Goal: Task Accomplishment & Management: Check status

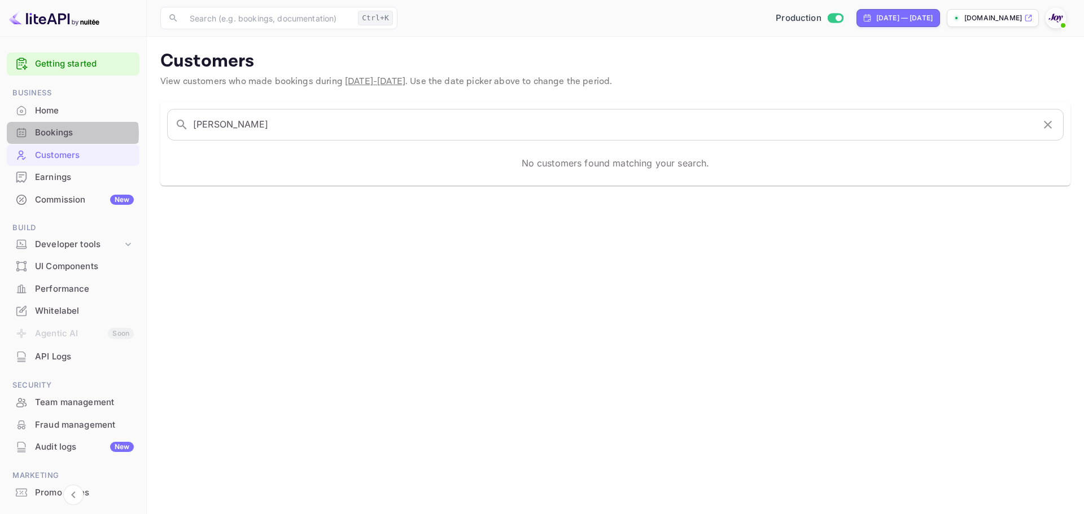
click at [67, 134] on div "Bookings" at bounding box center [84, 132] width 99 height 13
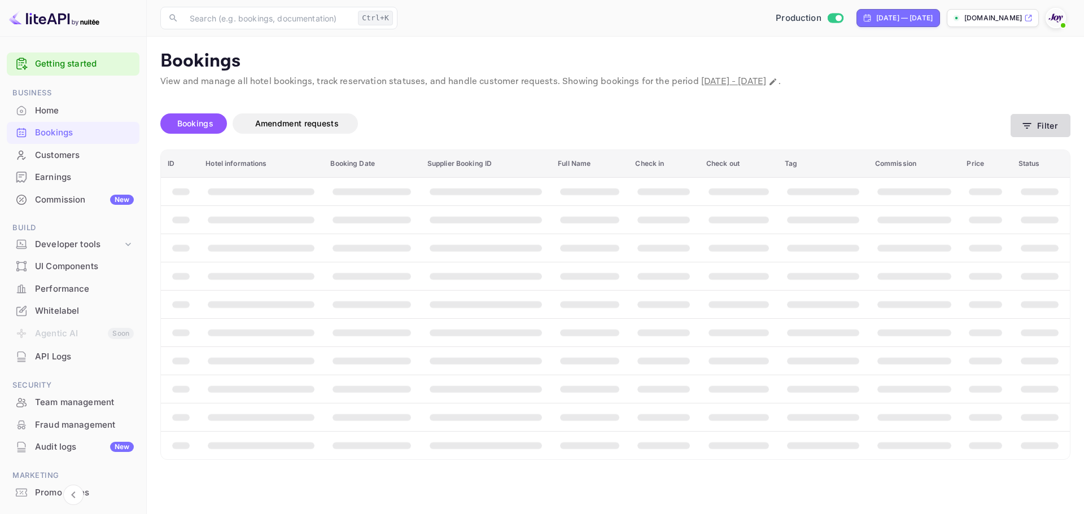
click at [1040, 126] on button "Filter" at bounding box center [1041, 125] width 60 height 23
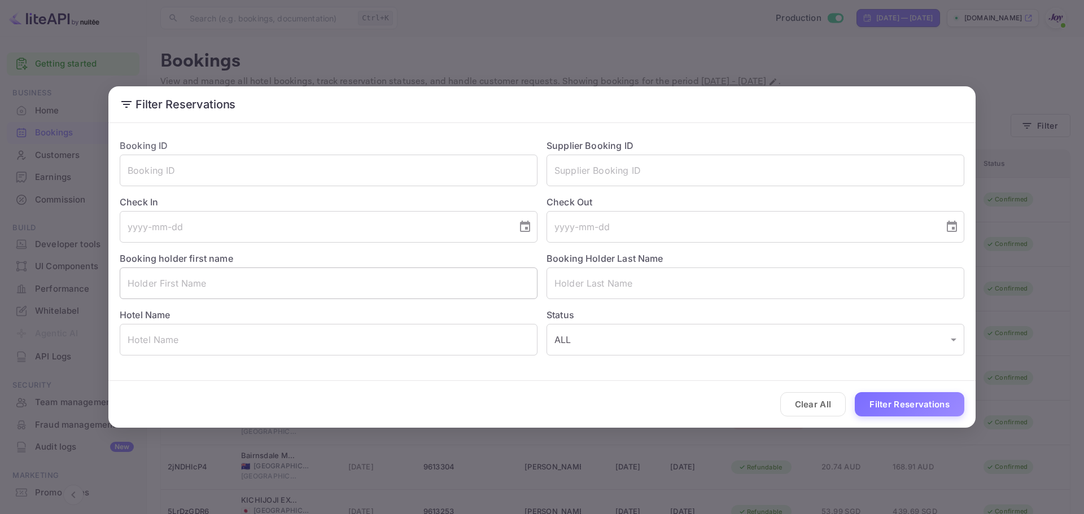
click at [169, 290] on input "text" at bounding box center [329, 284] width 418 height 32
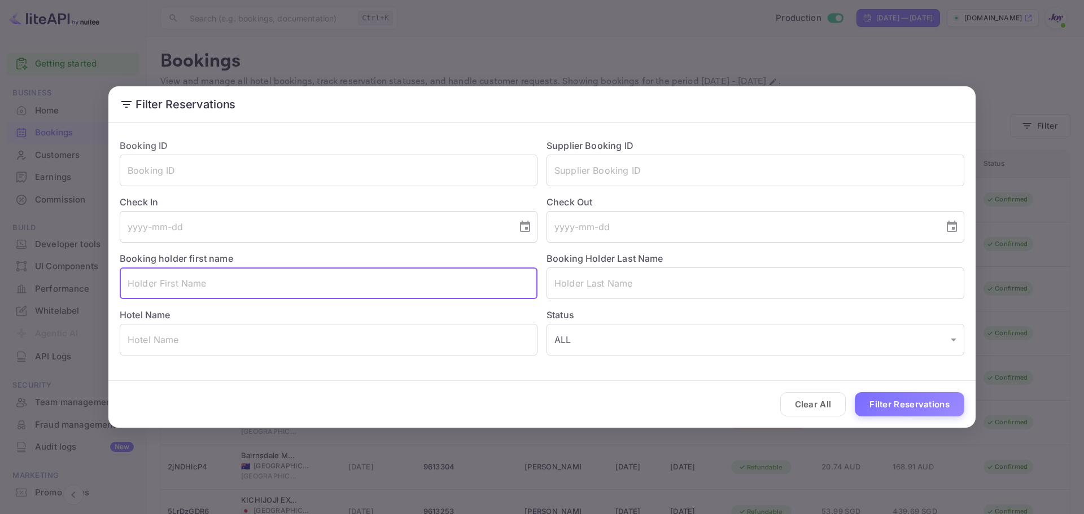
paste input "Apologies for my delayed response, and thank you for reaching out."
type input "Apologies for my delayed response, and thank you for reaching out."
click at [218, 274] on input "text" at bounding box center [329, 284] width 418 height 32
paste input "[PERSON_NAME]"
click at [161, 284] on input "[PERSON_NAME]" at bounding box center [329, 284] width 418 height 32
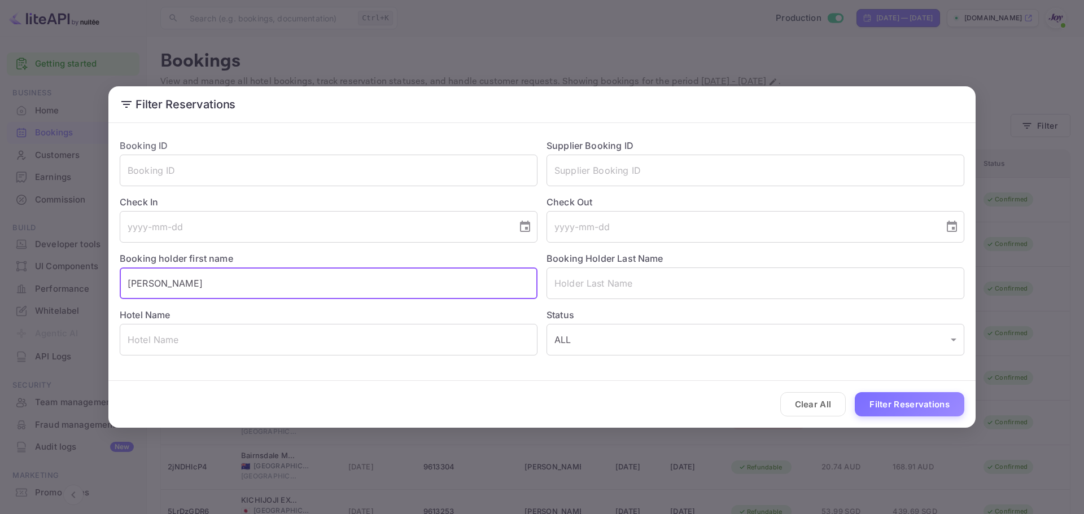
click at [161, 284] on input "[PERSON_NAME]" at bounding box center [329, 284] width 418 height 32
type input "Trang"
click at [582, 291] on input "text" at bounding box center [756, 284] width 418 height 32
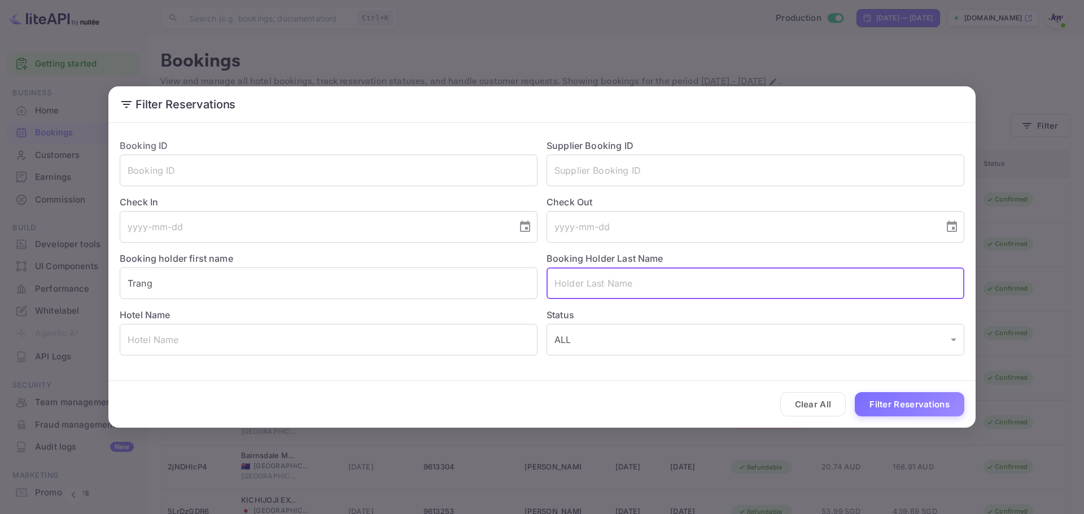
paste input "Ngo"
type input "Ngo"
click at [526, 225] on icon "Choose date" at bounding box center [525, 226] width 10 height 11
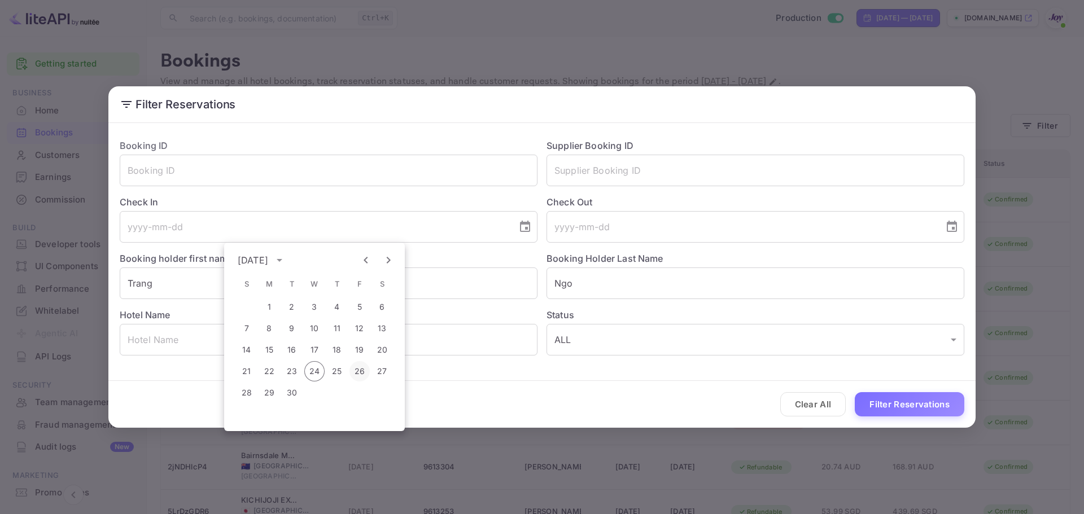
click at [363, 373] on button "26" at bounding box center [360, 371] width 20 height 20
type input "[DATE]"
click at [951, 229] on icon "Choose date" at bounding box center [952, 227] width 14 height 14
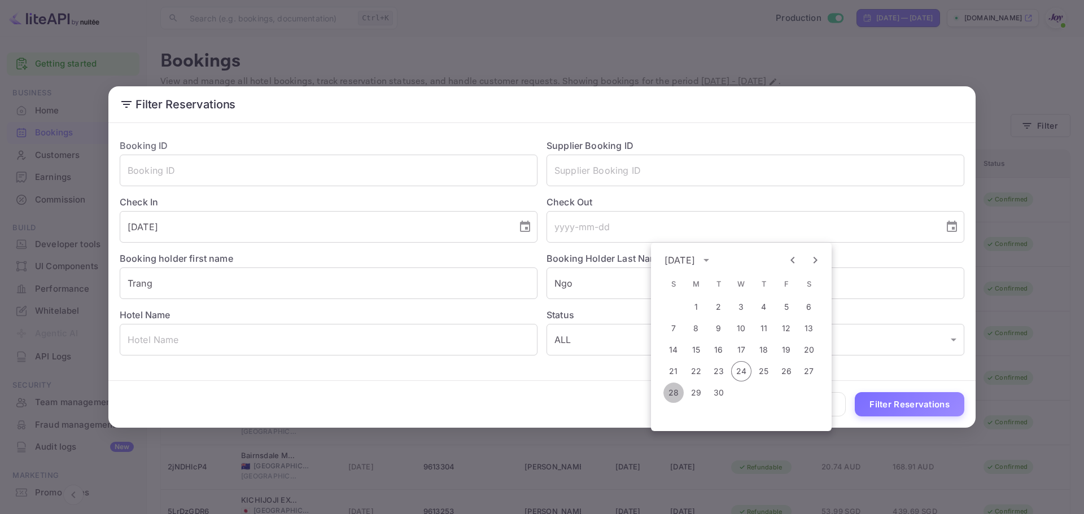
click at [675, 393] on button "28" at bounding box center [673, 393] width 20 height 20
type input "[DATE]"
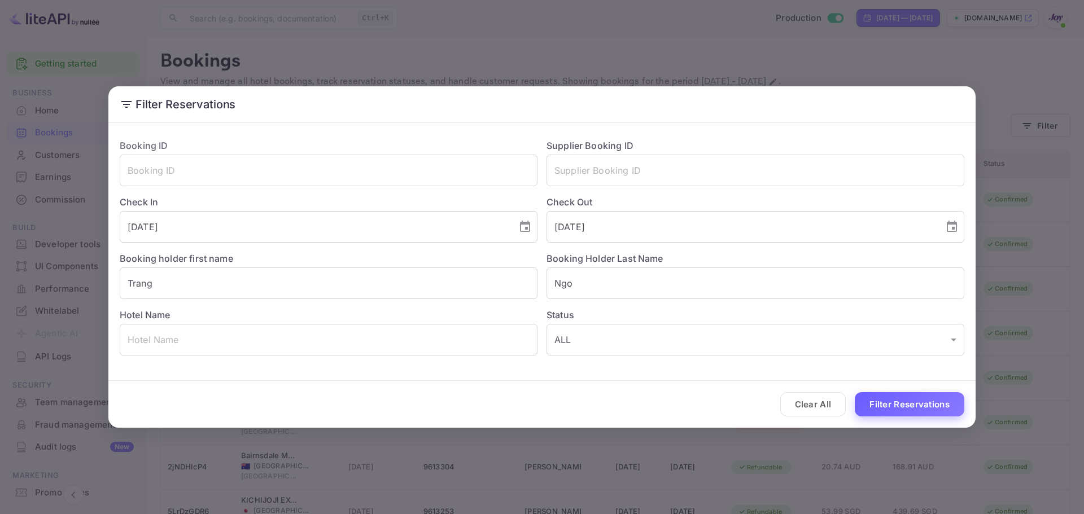
click at [887, 402] on button "Filter Reservations" at bounding box center [910, 404] width 110 height 24
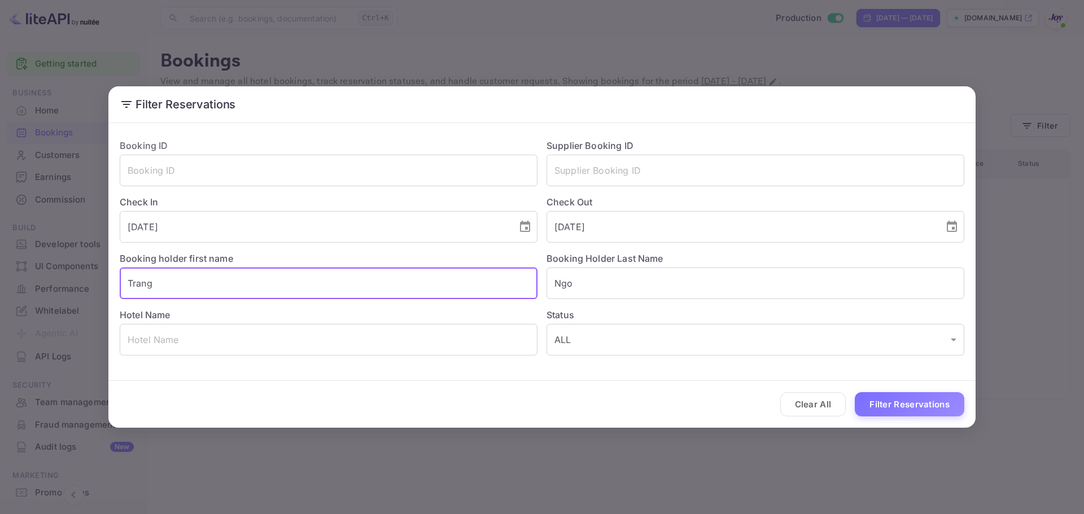
drag, startPoint x: 180, startPoint y: 284, endPoint x: 55, endPoint y: 281, distance: 124.8
click at [55, 281] on div "Filter Reservations Booking ID ​ Supplier Booking ID ​ Check In [DATE] ​ Check …" at bounding box center [542, 257] width 1084 height 514
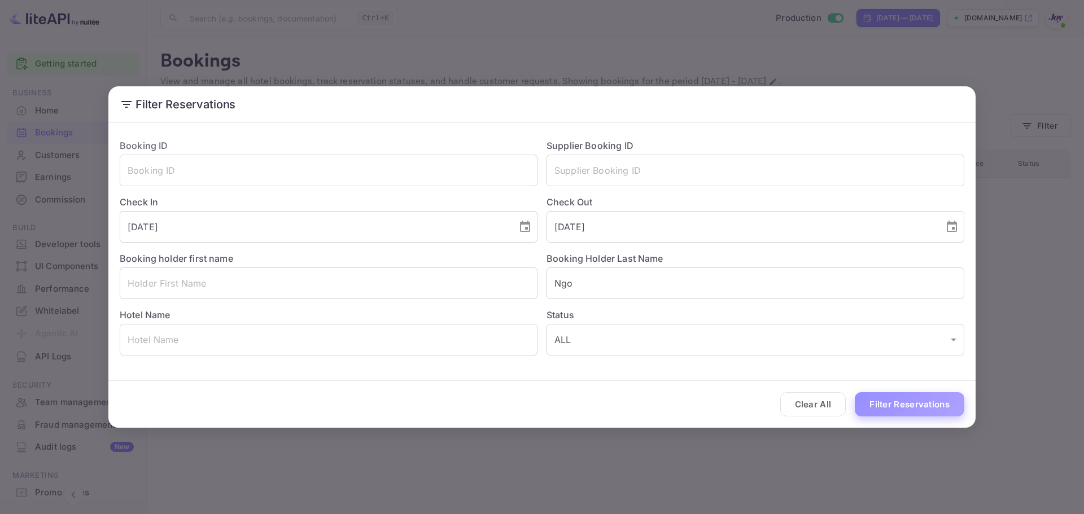
click at [872, 402] on button "Filter Reservations" at bounding box center [910, 404] width 110 height 24
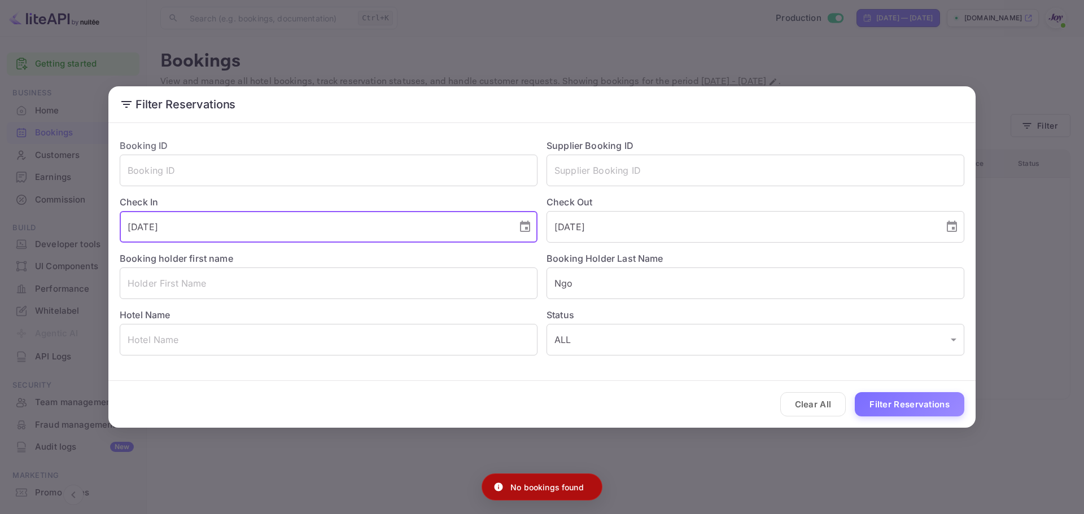
drag, startPoint x: 233, startPoint y: 229, endPoint x: 67, endPoint y: 211, distance: 166.9
click at [68, 211] on div "Filter Reservations Booking ID ​ Supplier Booking ID ​ Check In [DATE] ​ Check …" at bounding box center [542, 257] width 1084 height 514
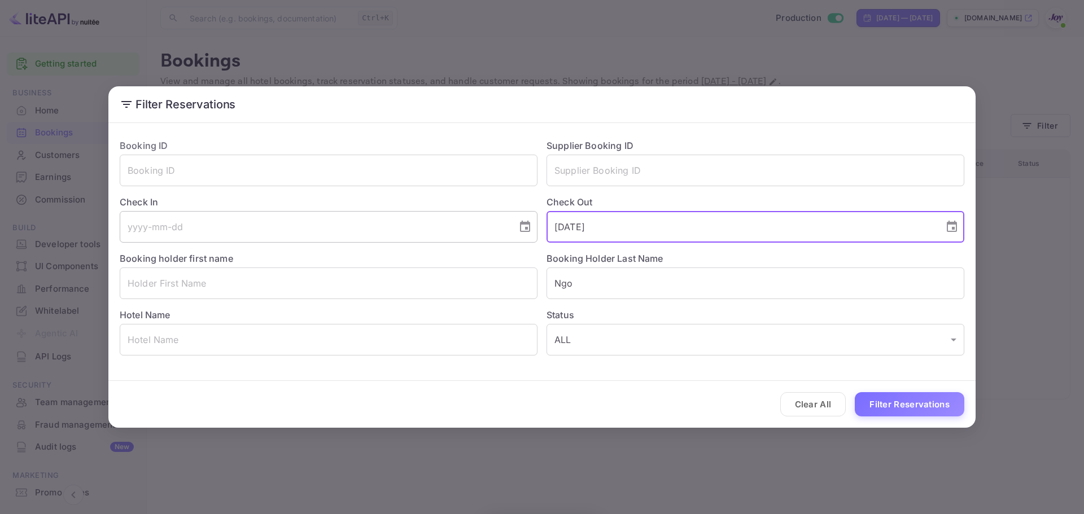
drag, startPoint x: 643, startPoint y: 228, endPoint x: 506, endPoint y: 228, distance: 136.7
click at [506, 228] on div "Booking ID ​ Supplier Booking ID ​ Check In ​ Check Out [DATE] ​ Booking holder…" at bounding box center [538, 243] width 854 height 226
click at [910, 407] on button "Filter Reservations" at bounding box center [910, 404] width 110 height 24
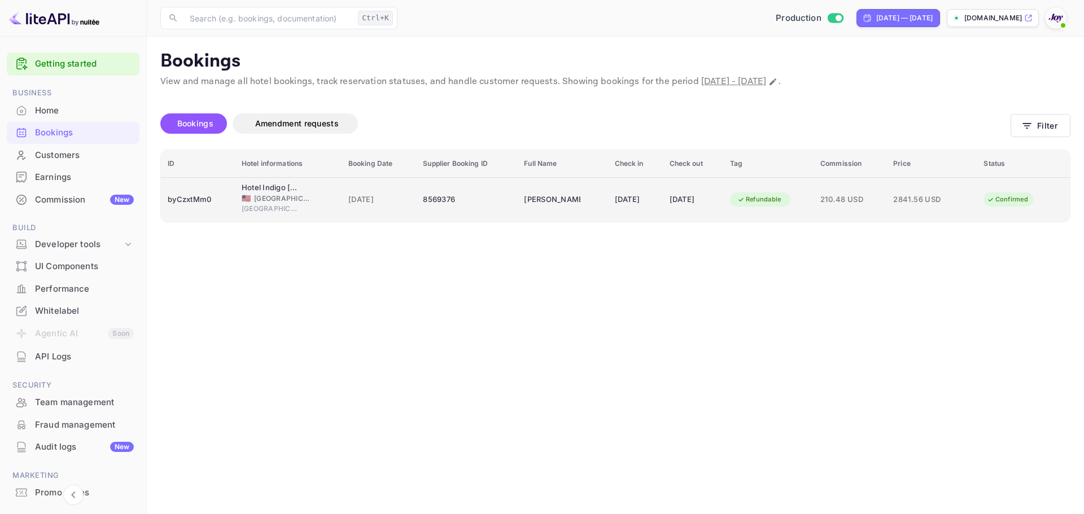
click at [483, 206] on div "8569376" at bounding box center [467, 200] width 88 height 18
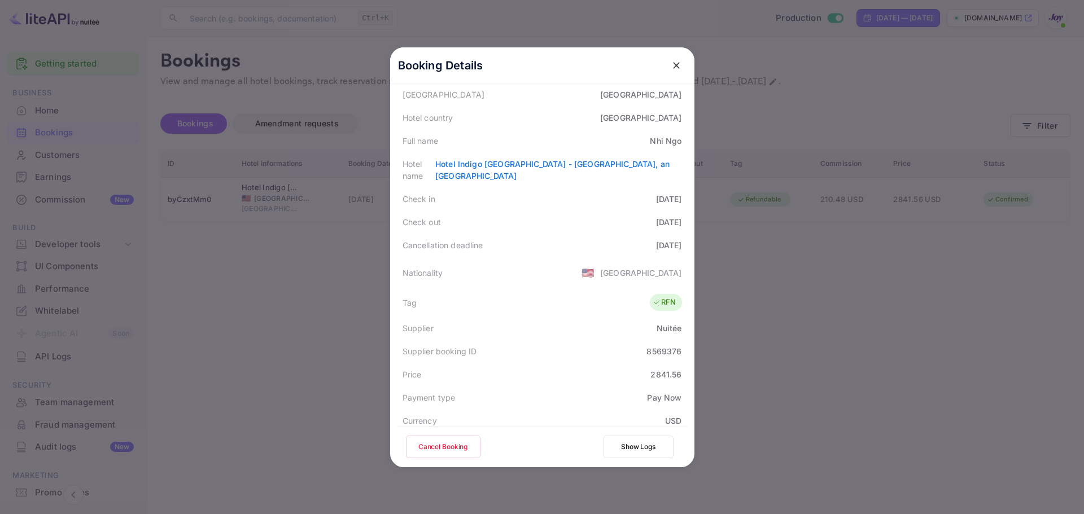
scroll to position [113, 0]
click at [338, 307] on div at bounding box center [542, 257] width 1084 height 514
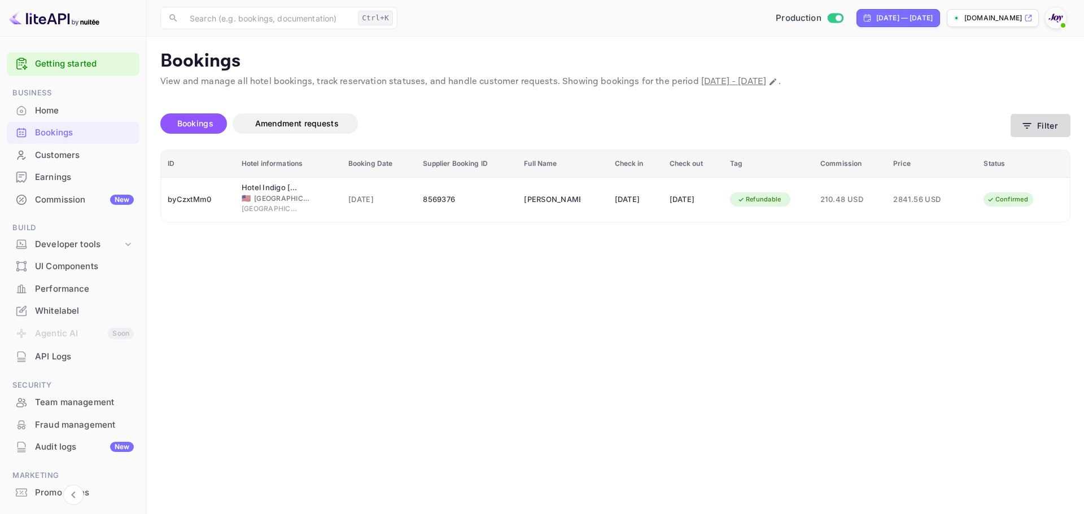
click at [1044, 123] on button "Filter" at bounding box center [1041, 125] width 60 height 23
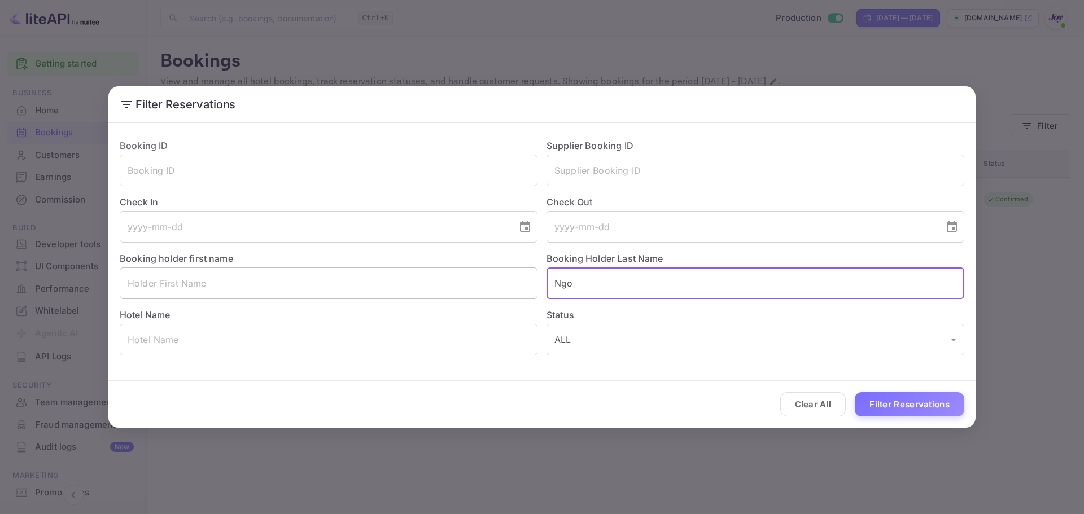
drag, startPoint x: 585, startPoint y: 283, endPoint x: 493, endPoint y: 283, distance: 92.0
click at [493, 283] on div "Booking ID ​ Supplier Booking ID ​ Check In ​ Check Out ​ Booking holder first …" at bounding box center [538, 243] width 854 height 226
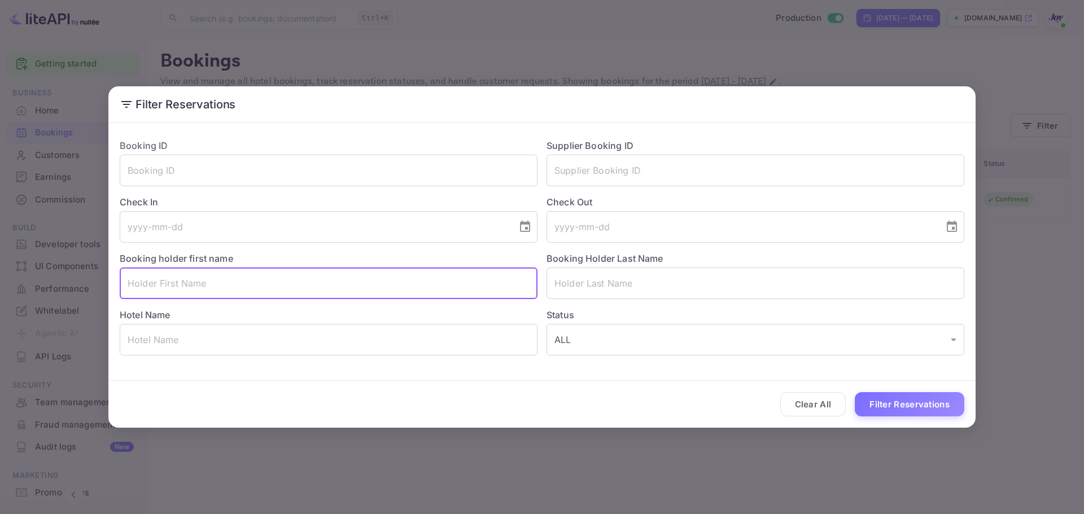
click at [200, 282] on input "text" at bounding box center [329, 284] width 418 height 32
paste input "Trang"
type input "Trang"
click at [890, 403] on button "Filter Reservations" at bounding box center [910, 404] width 110 height 24
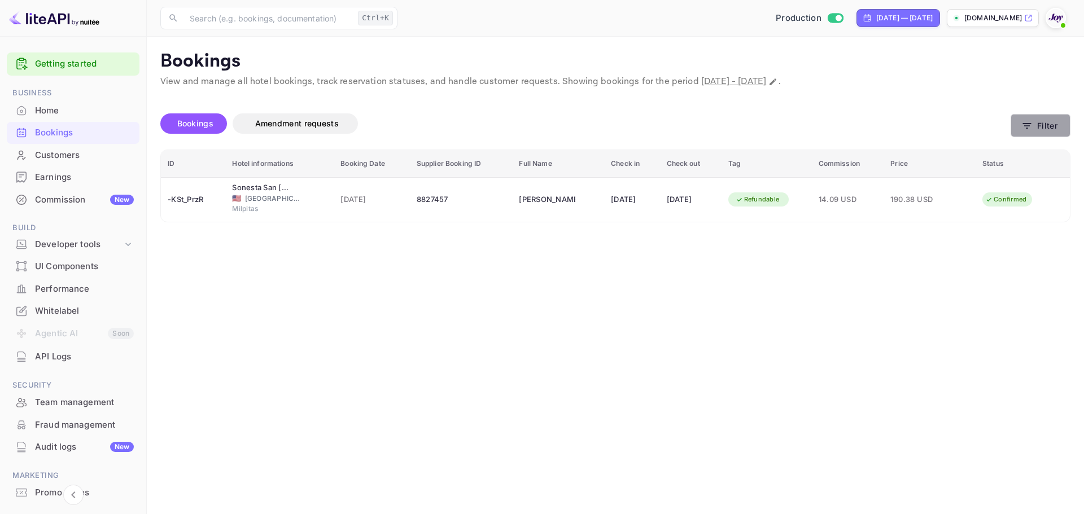
click at [1041, 128] on button "Filter" at bounding box center [1041, 125] width 60 height 23
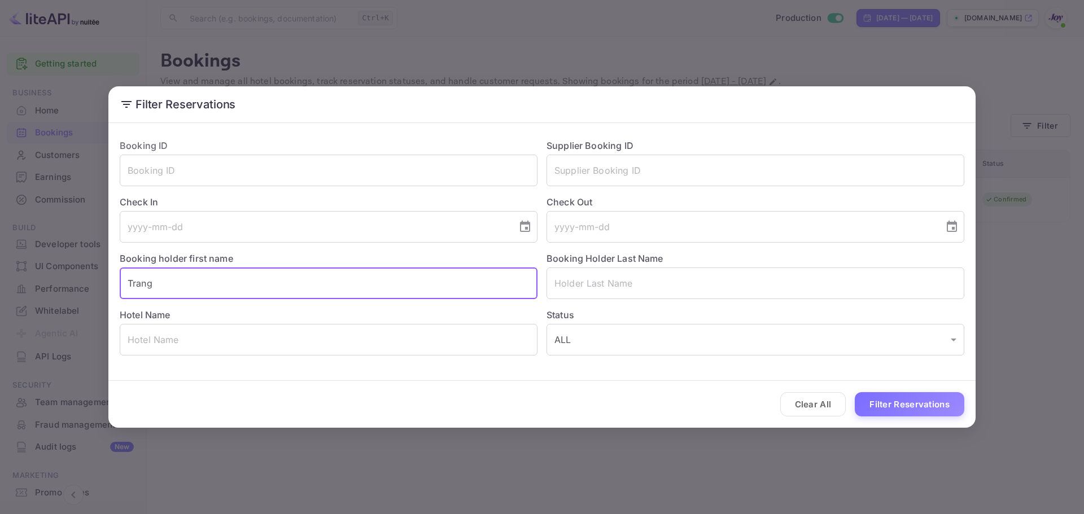
drag, startPoint x: 140, startPoint y: 280, endPoint x: 31, endPoint y: 282, distance: 109.0
click at [31, 282] on div "Filter Reservations Booking ID ​ Supplier Booking ID ​ Check In ​ Check Out ​ B…" at bounding box center [542, 257] width 1084 height 514
paste input "[PERSON_NAME]"
click at [181, 287] on input "[PERSON_NAME]" at bounding box center [329, 284] width 418 height 32
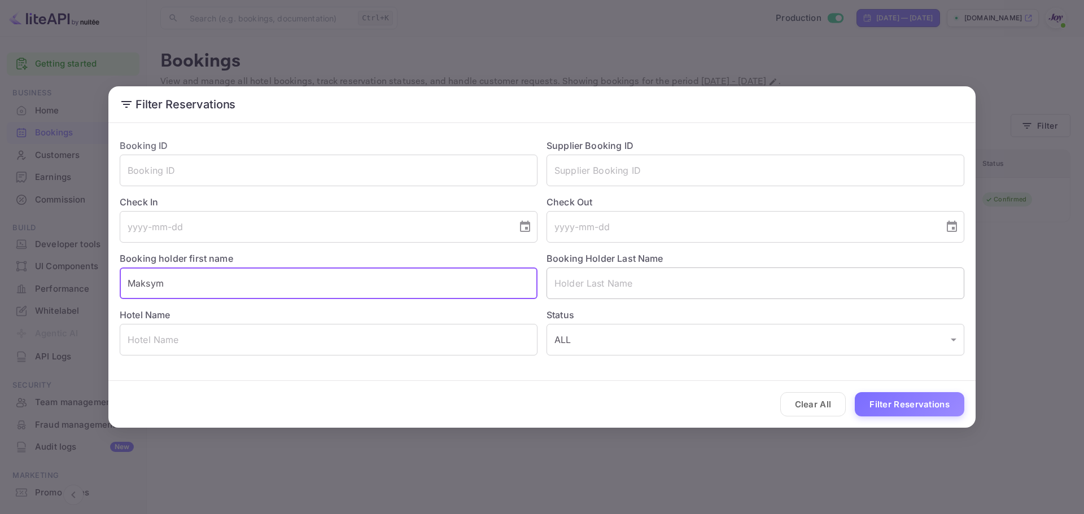
type input "Maksym"
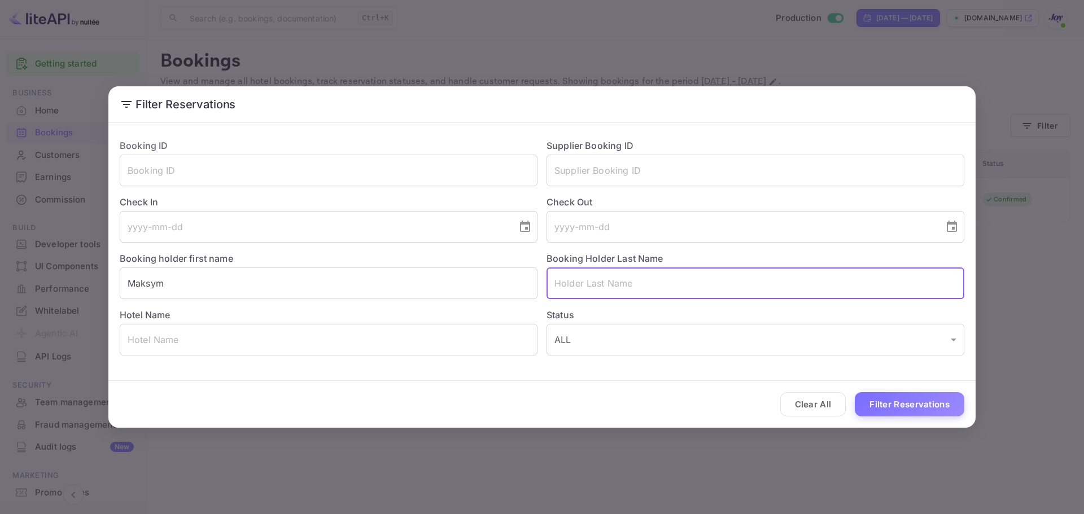
click at [570, 279] on input "text" at bounding box center [756, 284] width 418 height 32
paste input "Kadziela"
type input "Kadziela"
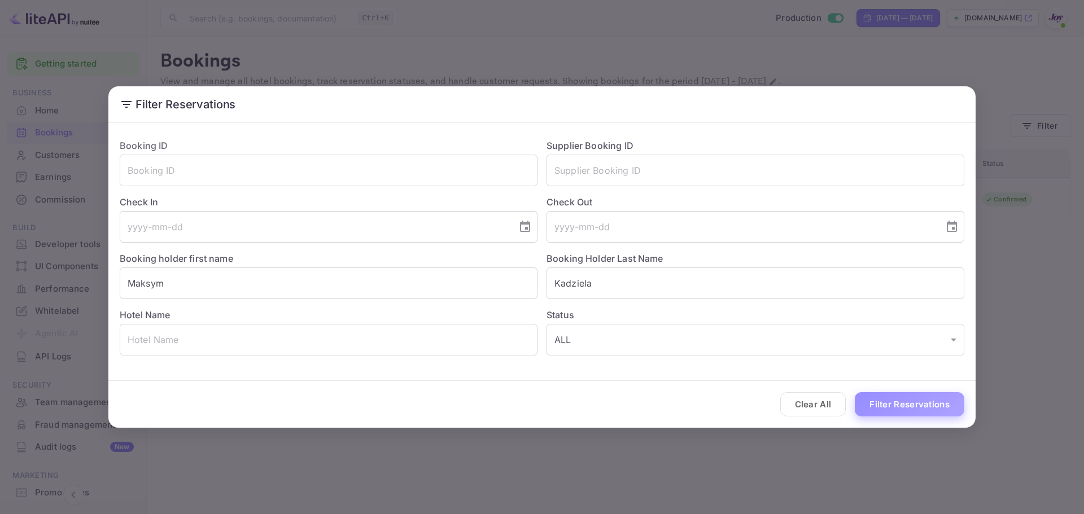
click at [880, 398] on button "Filter Reservations" at bounding box center [910, 404] width 110 height 24
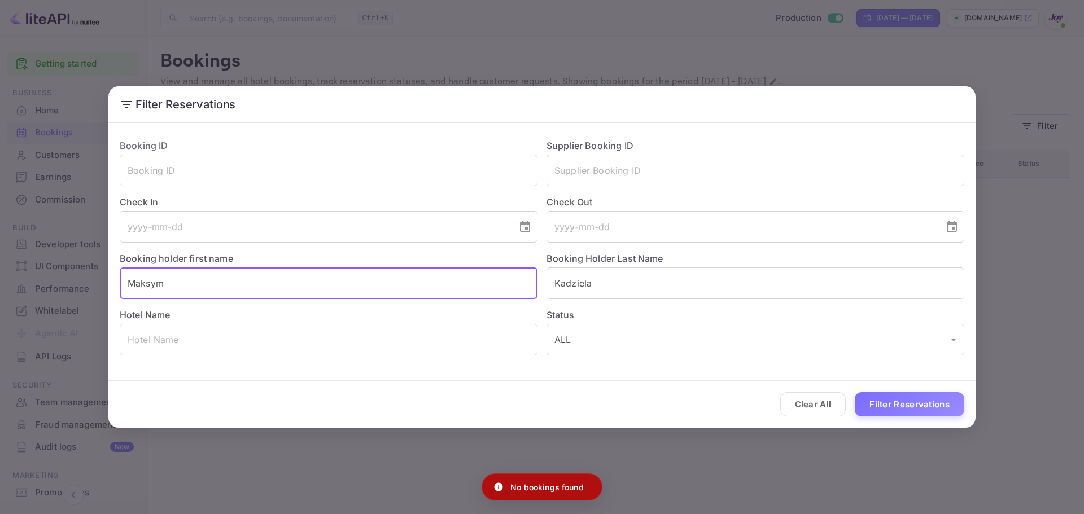
drag, startPoint x: 198, startPoint y: 280, endPoint x: 0, endPoint y: 251, distance: 199.7
click at [0, 257] on div "Filter Reservations Booking ID ​ Supplier Booking ID ​ Check In ​ Check Out ​ B…" at bounding box center [542, 257] width 1084 height 514
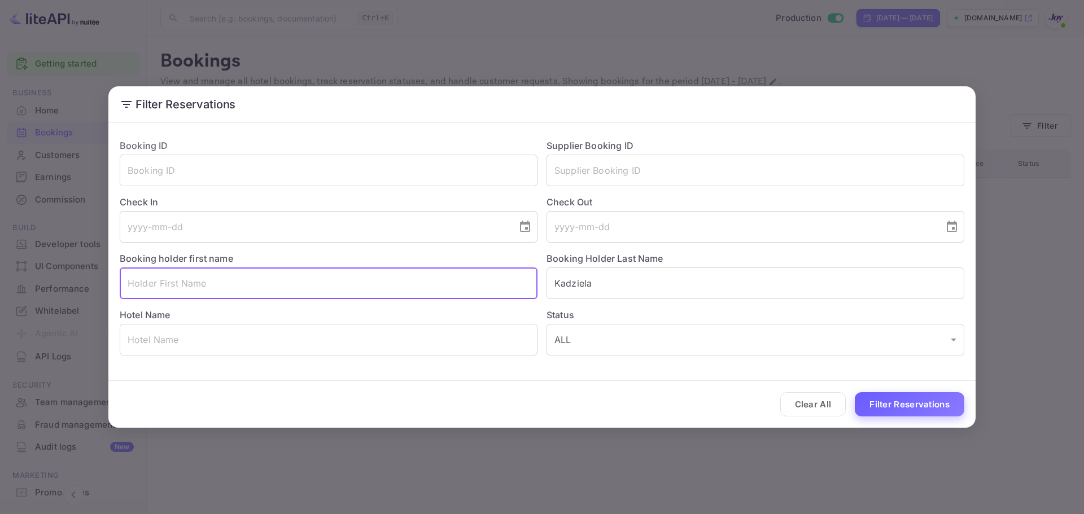
click at [919, 398] on button "Filter Reservations" at bounding box center [910, 404] width 110 height 24
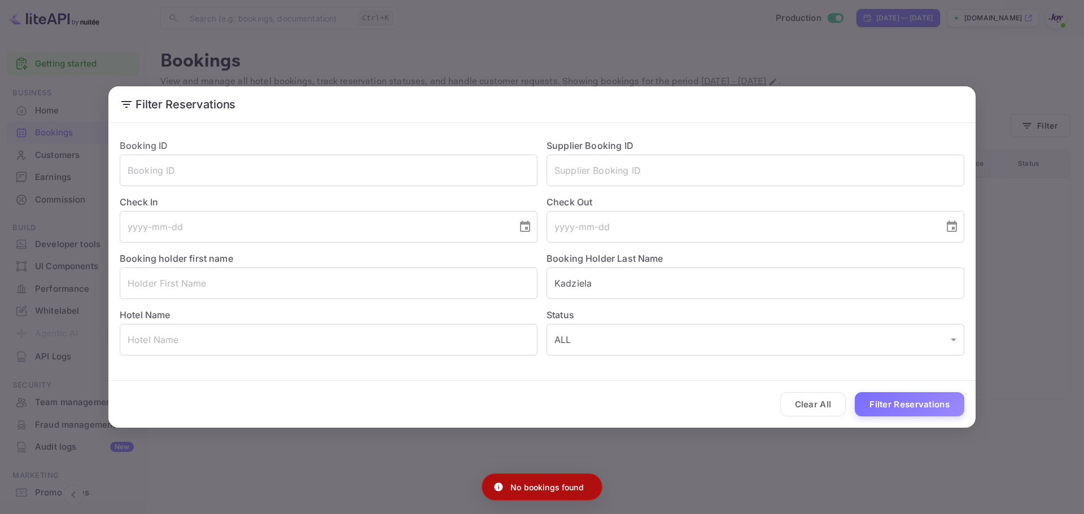
click at [324, 65] on div "Filter Reservations Booking ID ​ Supplier Booking ID ​ Check In ​ Check Out ​ B…" at bounding box center [542, 257] width 1084 height 514
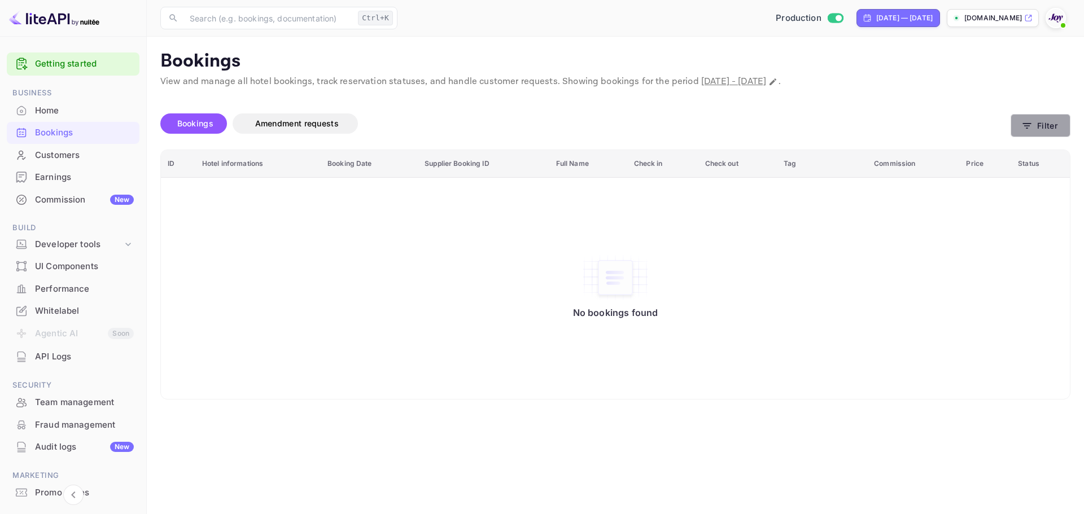
click at [1043, 123] on button "Filter" at bounding box center [1041, 125] width 60 height 23
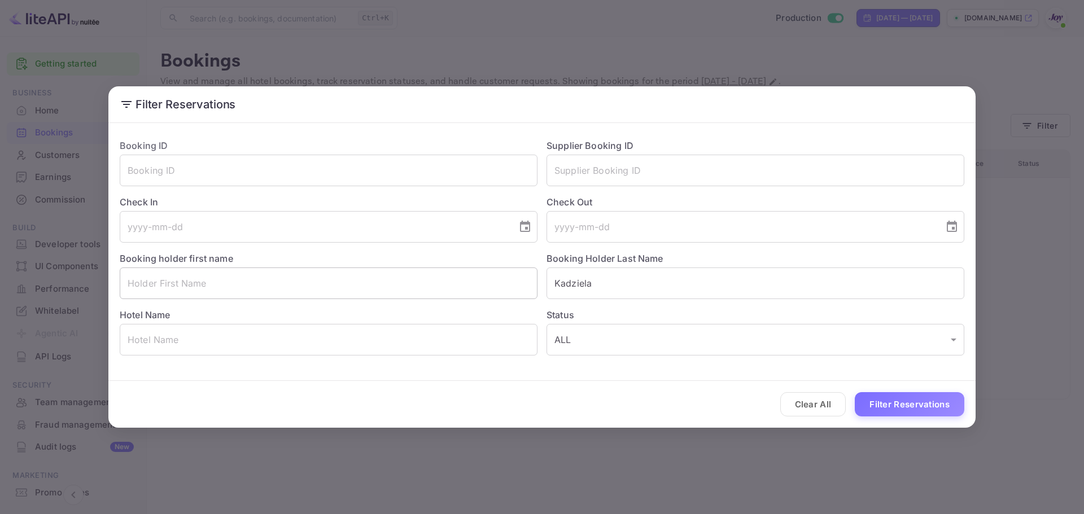
click at [243, 285] on input "text" at bounding box center [329, 284] width 418 height 32
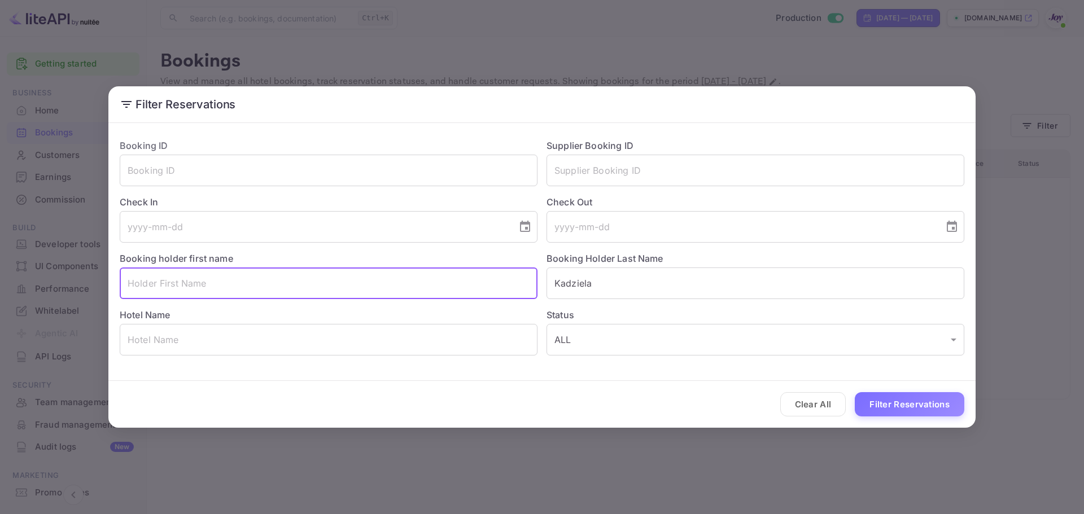
paste input "[PERSON_NAME]"
click at [175, 288] on input "[PERSON_NAME]" at bounding box center [329, 284] width 418 height 32
type input "[PERSON_NAME]"
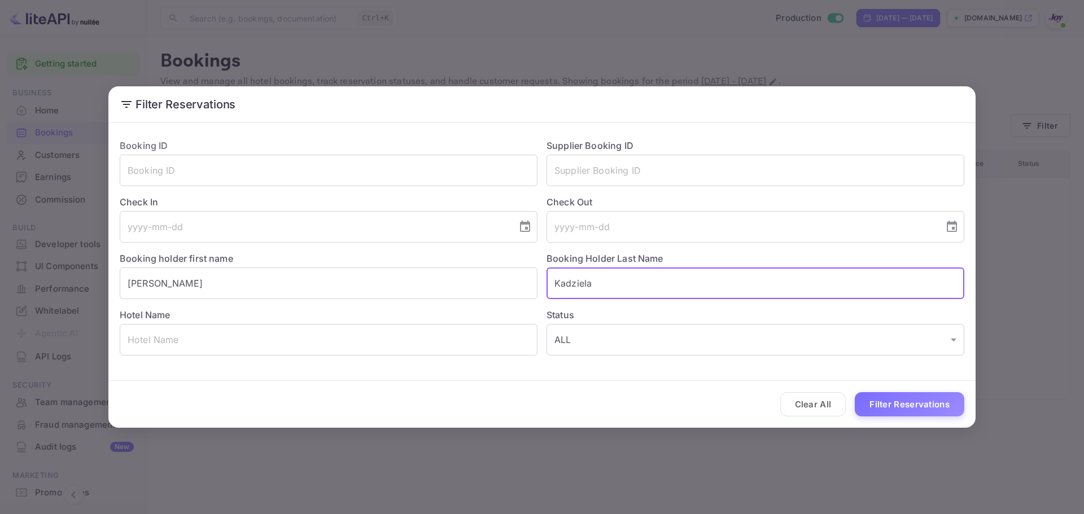
click at [651, 283] on input "Kadziela" at bounding box center [756, 284] width 418 height 32
drag, startPoint x: 626, startPoint y: 285, endPoint x: 528, endPoint y: 287, distance: 98.3
click at [528, 287] on div "Booking ID ​ Supplier Booking ID ​ Check In ​ Check Out ​ Booking holder first …" at bounding box center [538, 243] width 854 height 226
paste input "[PERSON_NAME]"
type input "[PERSON_NAME]"
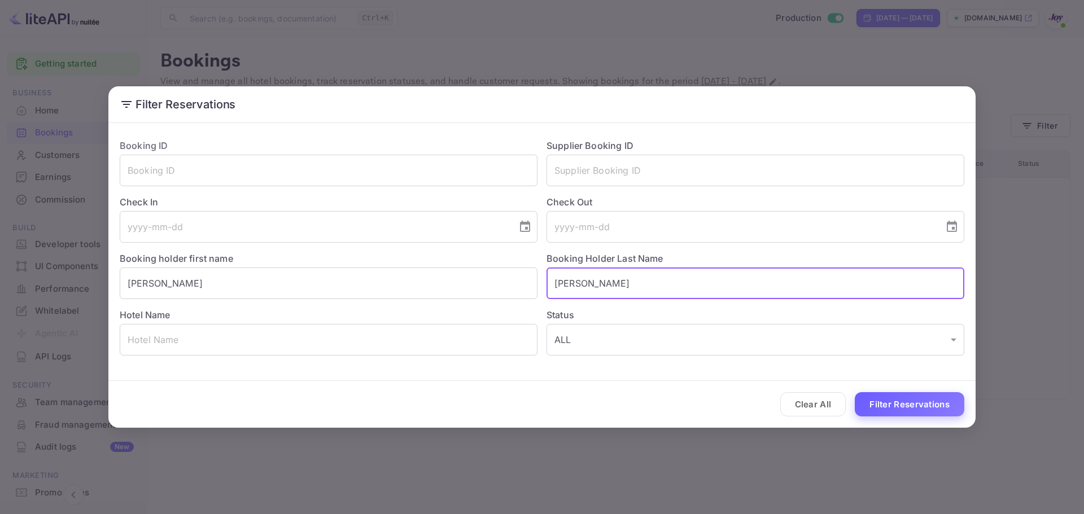
click at [881, 401] on button "Filter Reservations" at bounding box center [910, 404] width 110 height 24
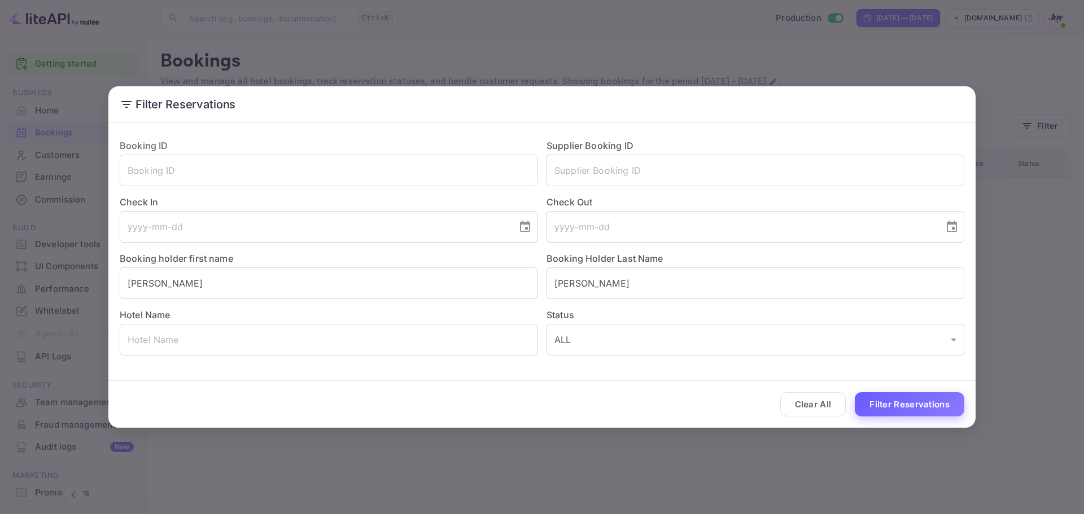
click at [894, 403] on button "Filter Reservations" at bounding box center [910, 404] width 110 height 24
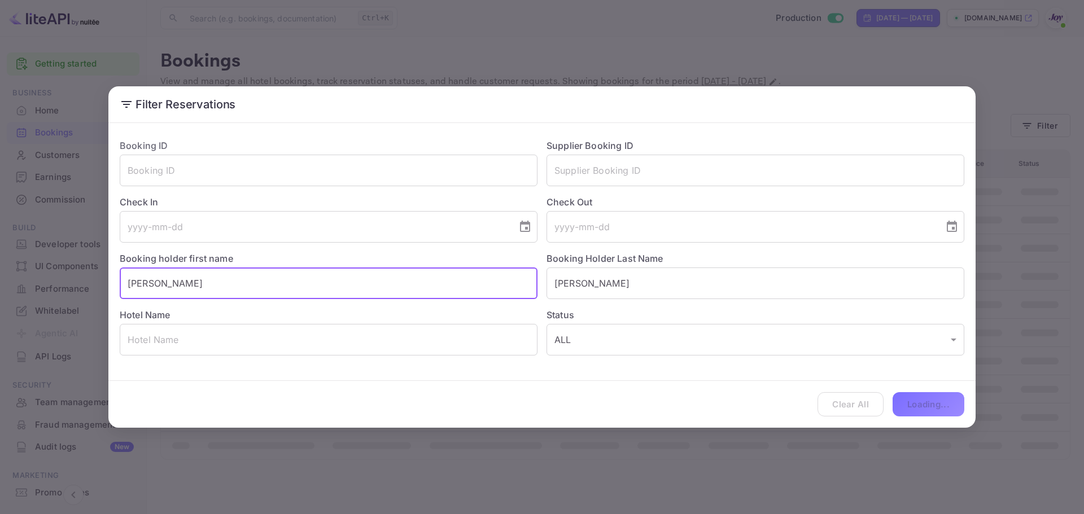
drag, startPoint x: 194, startPoint y: 289, endPoint x: 52, endPoint y: 278, distance: 142.1
click at [52, 278] on div "Filter Reservations Booking ID ​ Supplier Booking ID ​ Check In ​ Check Out ​ B…" at bounding box center [542, 257] width 1084 height 514
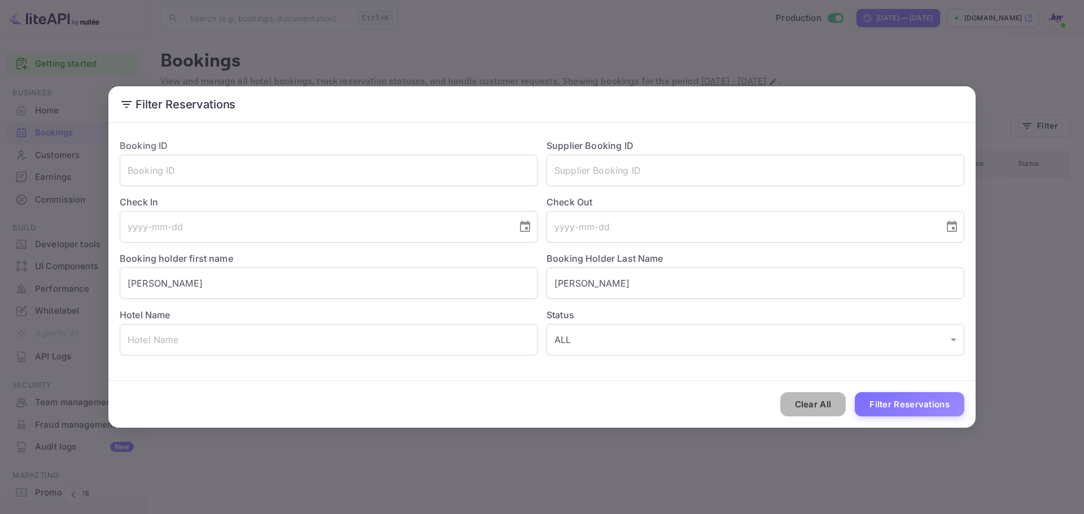
click at [836, 408] on button "Clear All" at bounding box center [813, 404] width 66 height 24
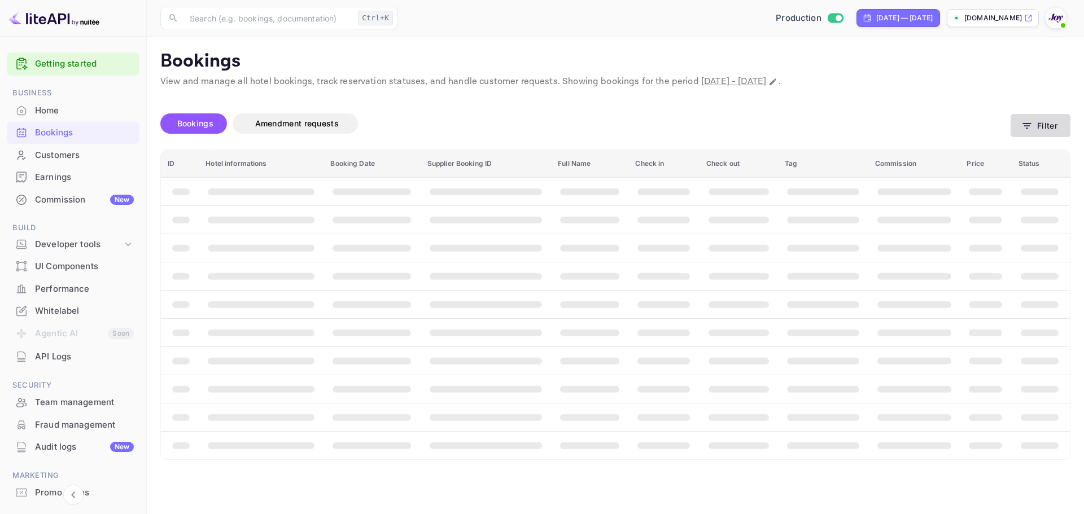
click at [1042, 126] on button "Filter" at bounding box center [1041, 125] width 60 height 23
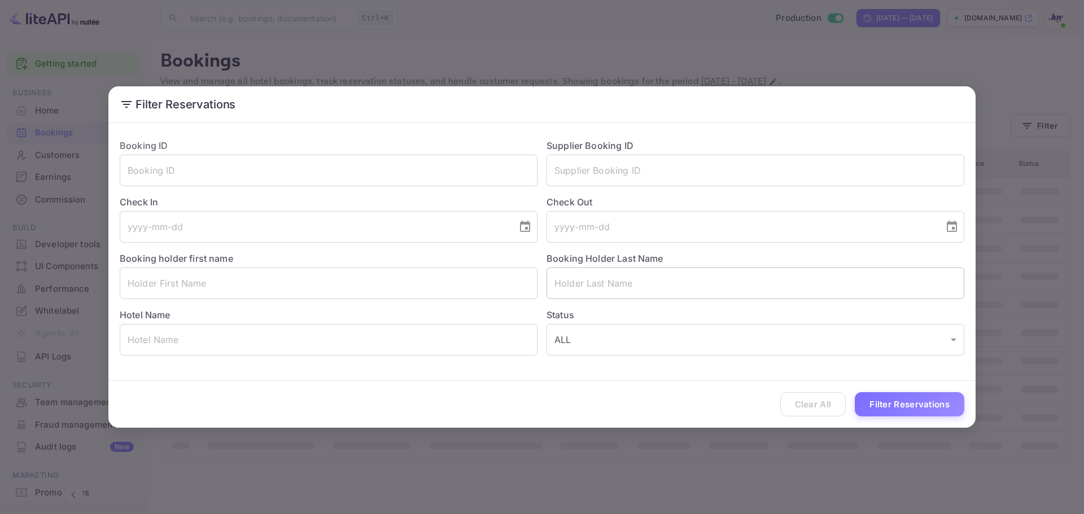
click at [561, 287] on input "text" at bounding box center [756, 284] width 418 height 32
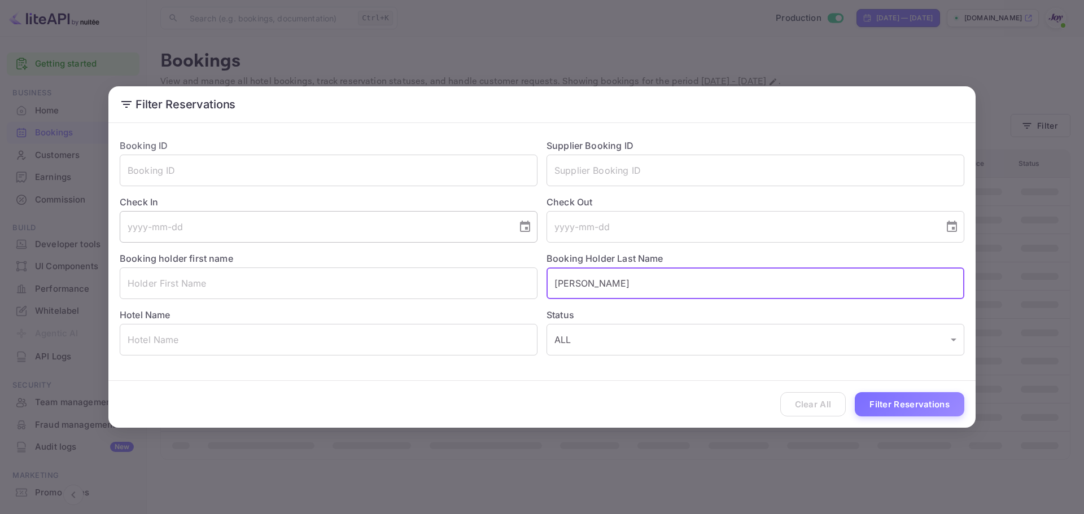
type input "[PERSON_NAME]"
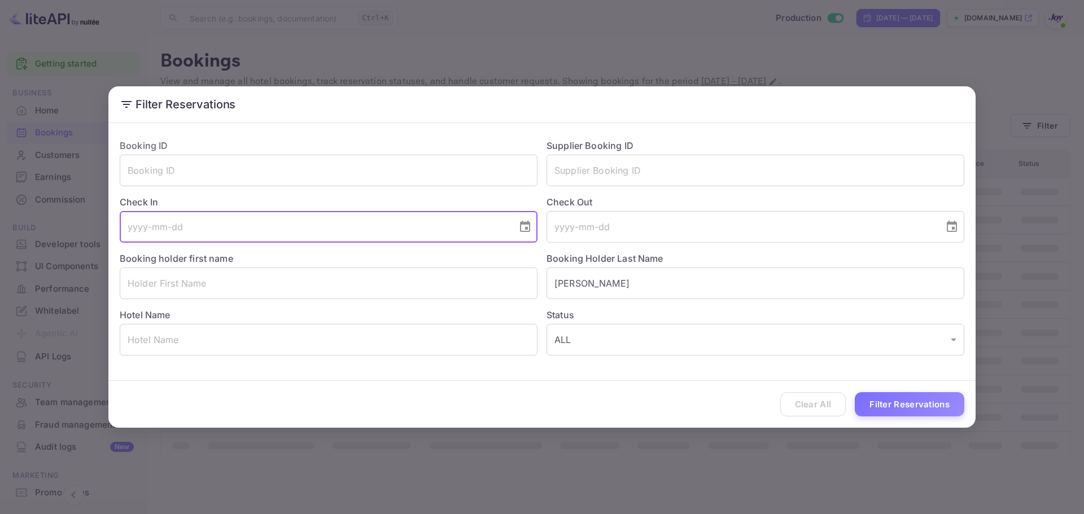
click at [153, 232] on input "tel" at bounding box center [315, 227] width 390 height 32
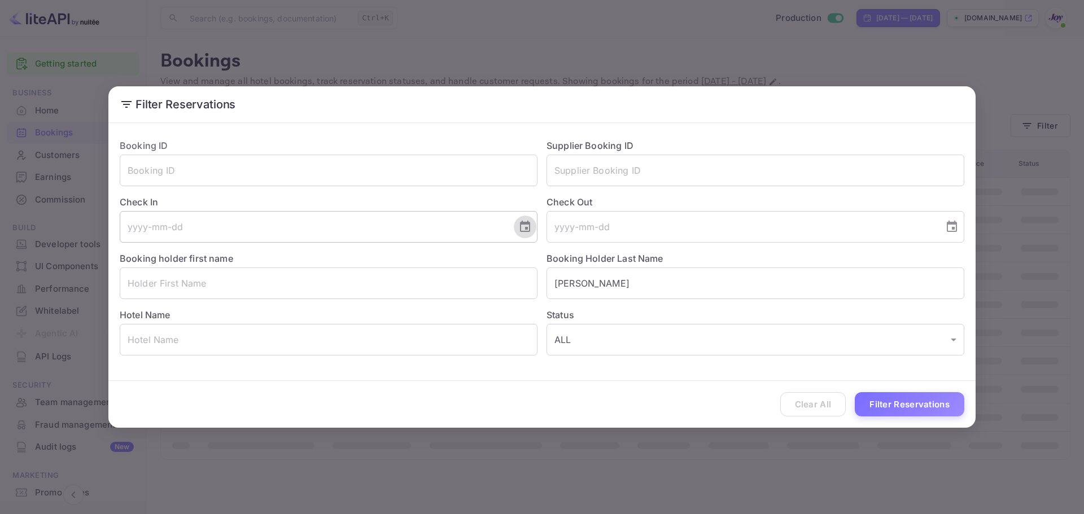
click at [522, 230] on icon "Choose date" at bounding box center [525, 227] width 14 height 14
click at [392, 262] on icon "Next month" at bounding box center [389, 261] width 14 height 14
click at [355, 388] on button "31" at bounding box center [360, 393] width 20 height 20
type input "[DATE]"
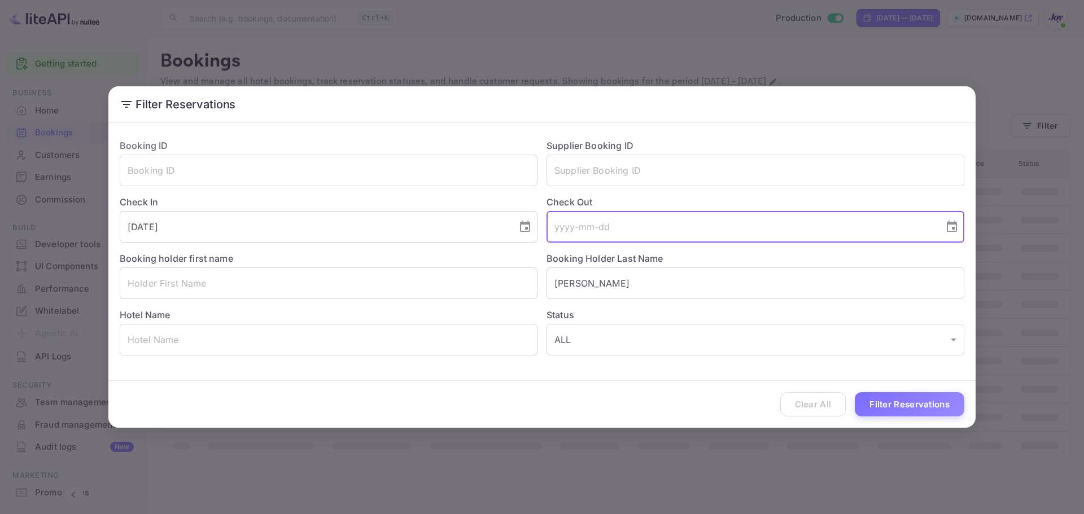
drag, startPoint x: 804, startPoint y: 229, endPoint x: 904, endPoint y: 228, distance: 100.5
click at [810, 228] on input "tel" at bounding box center [742, 227] width 390 height 32
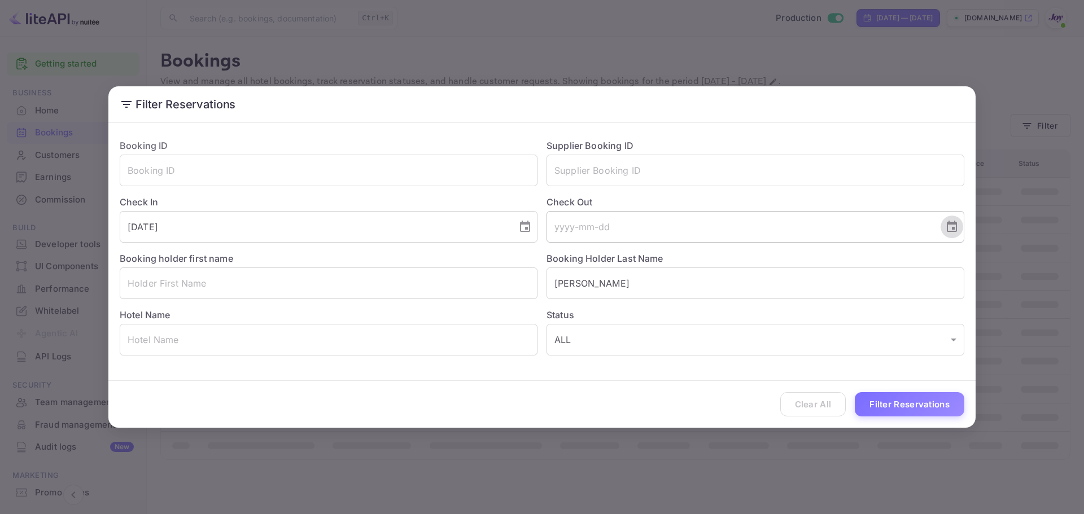
click at [950, 225] on icon "Choose date" at bounding box center [952, 226] width 10 height 11
click at [823, 255] on button "Next month" at bounding box center [815, 260] width 19 height 19
click at [813, 258] on icon "Next month" at bounding box center [816, 261] width 14 height 14
click at [672, 331] on button "2" at bounding box center [673, 328] width 20 height 20
type input "[DATE]"
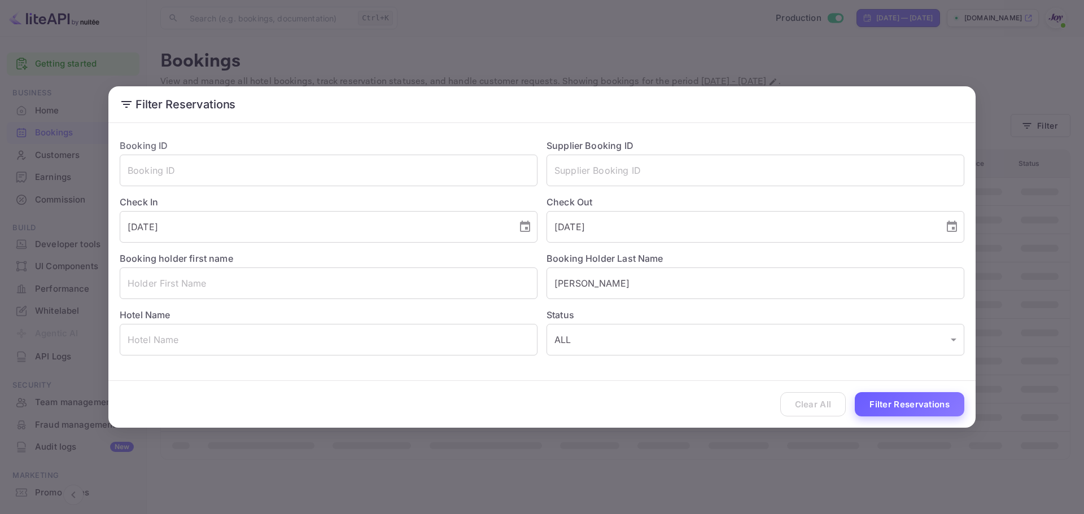
click at [886, 403] on button "Filter Reservations" at bounding box center [910, 404] width 110 height 24
click at [205, 286] on input "text" at bounding box center [329, 284] width 418 height 32
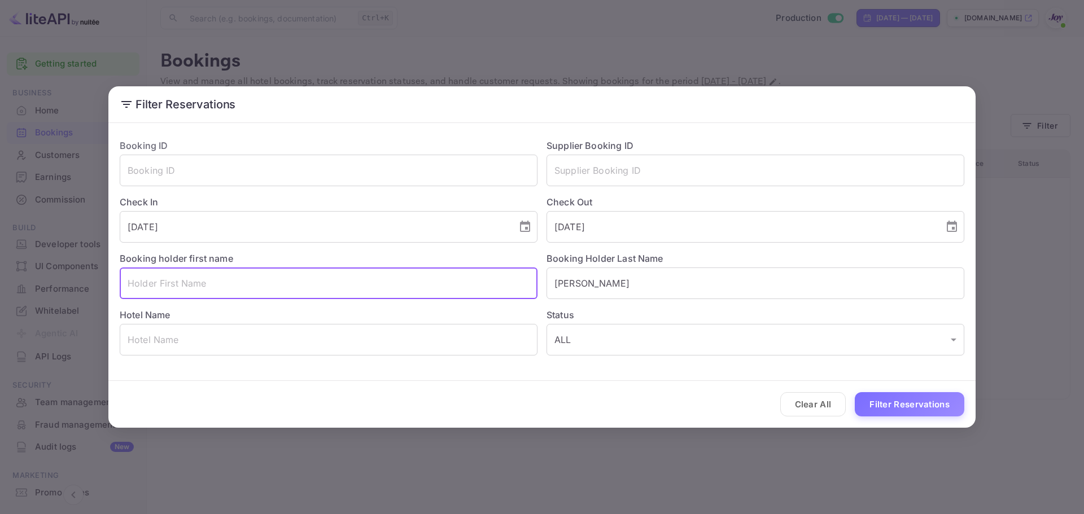
paste input "[PERSON_NAME]"
type input "[PERSON_NAME]"
click at [897, 401] on button "Filter Reservations" at bounding box center [910, 404] width 110 height 24
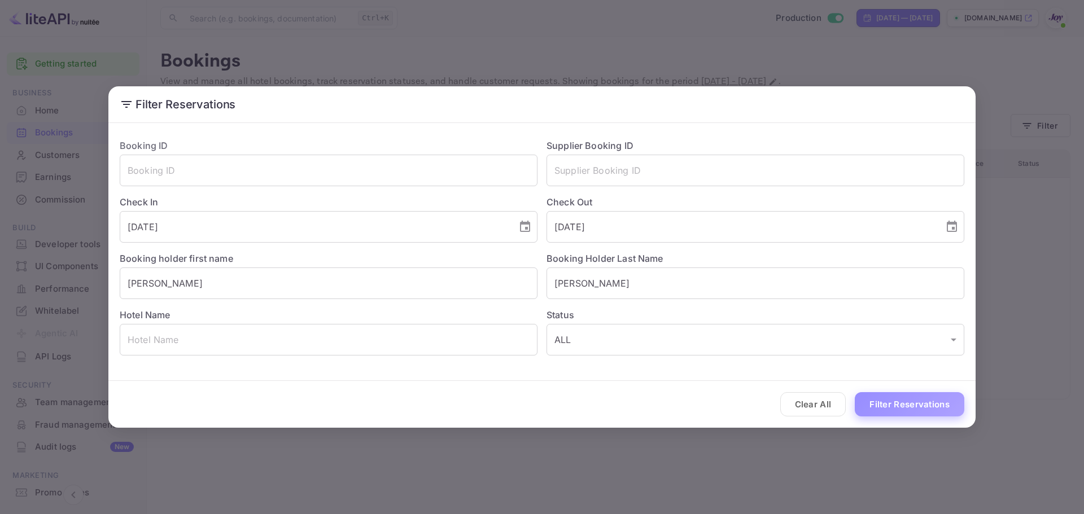
click at [923, 406] on button "Filter Reservations" at bounding box center [910, 404] width 110 height 24
click at [878, 419] on div "Clear All Filter Reservations" at bounding box center [541, 404] width 867 height 47
click at [874, 404] on button "Filter Reservations" at bounding box center [910, 404] width 110 height 24
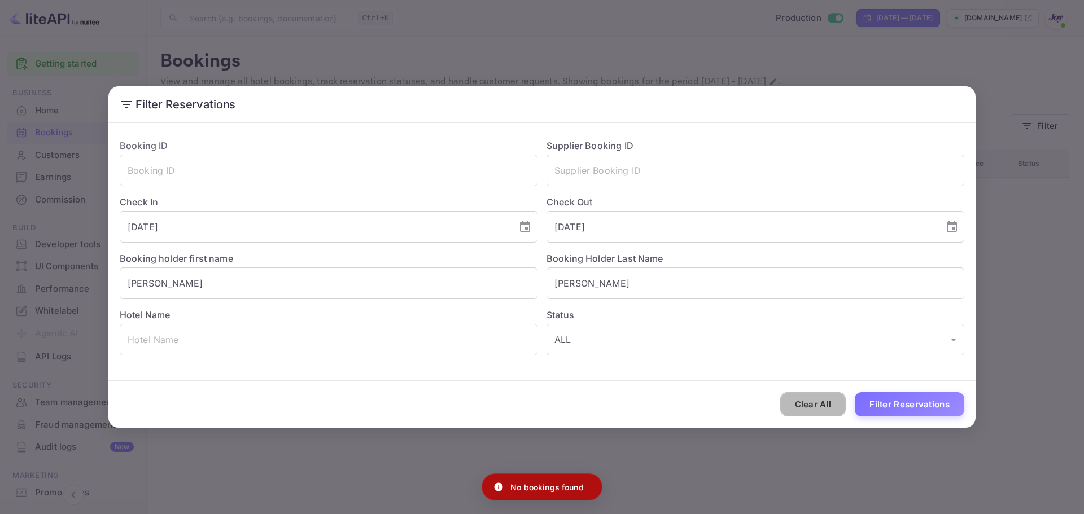
click at [817, 402] on button "Clear All" at bounding box center [813, 404] width 66 height 24
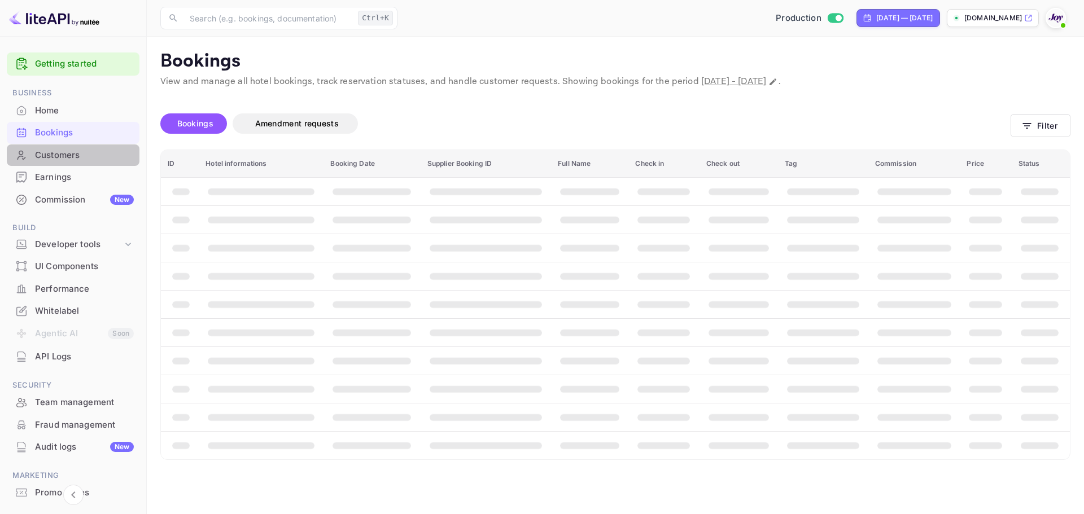
click at [81, 156] on div "Customers" at bounding box center [84, 155] width 99 height 13
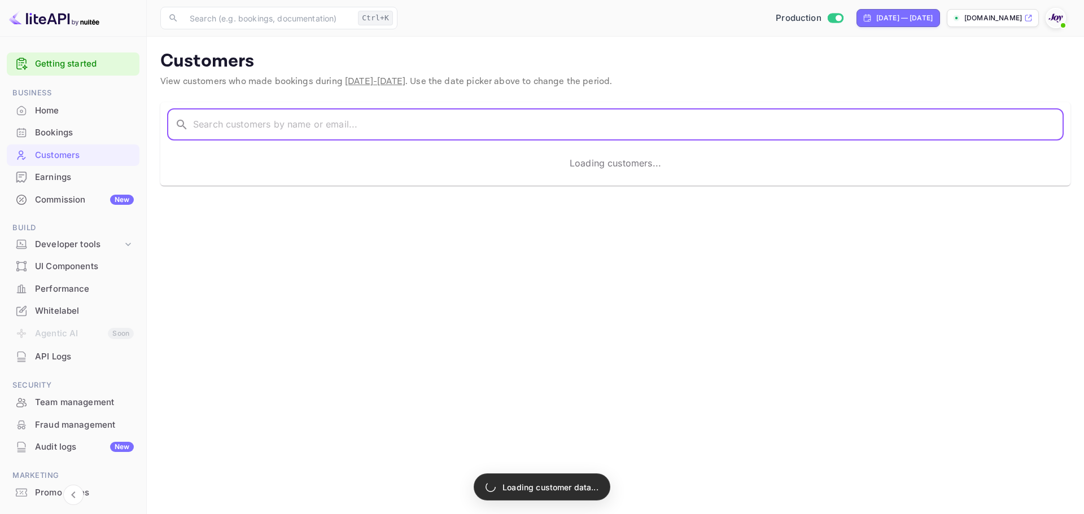
click at [253, 117] on input "text" at bounding box center [628, 125] width 871 height 32
paste input "[PERSON_NAME]"
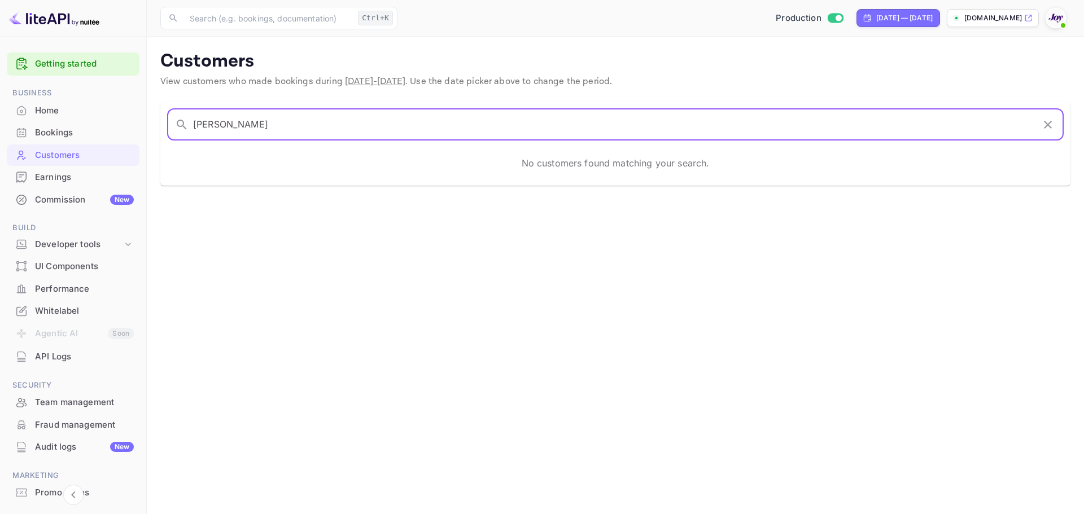
click at [235, 124] on input "[PERSON_NAME]" at bounding box center [613, 125] width 841 height 32
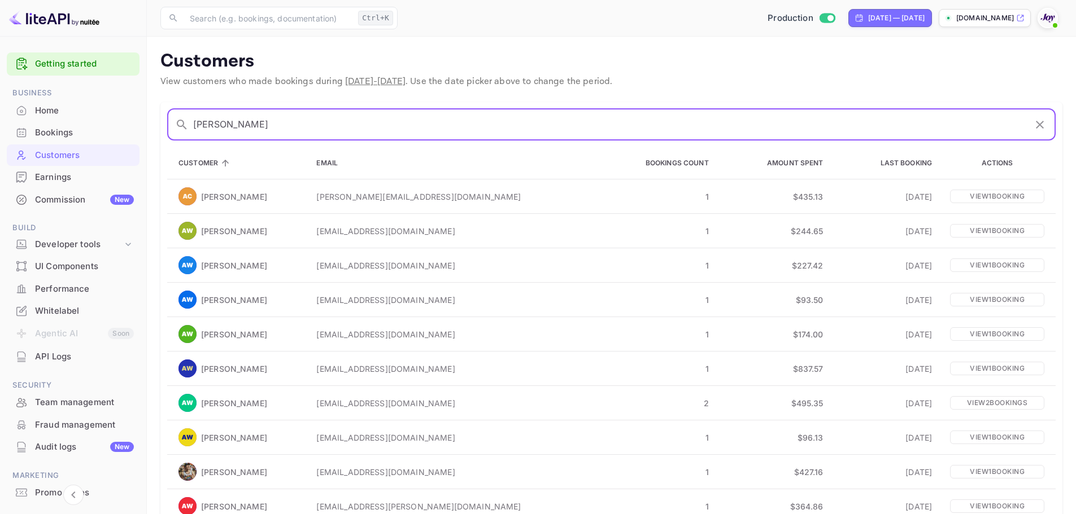
click at [197, 124] on input "[PERSON_NAME]" at bounding box center [609, 125] width 832 height 32
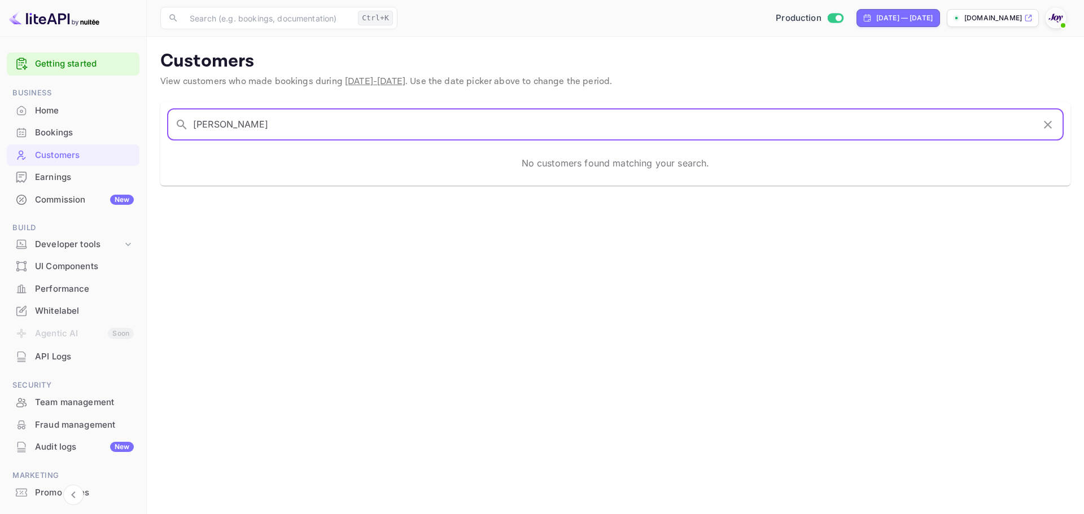
click at [344, 121] on input "[PERSON_NAME]" at bounding box center [613, 125] width 841 height 32
type input "[PERSON_NAME]"
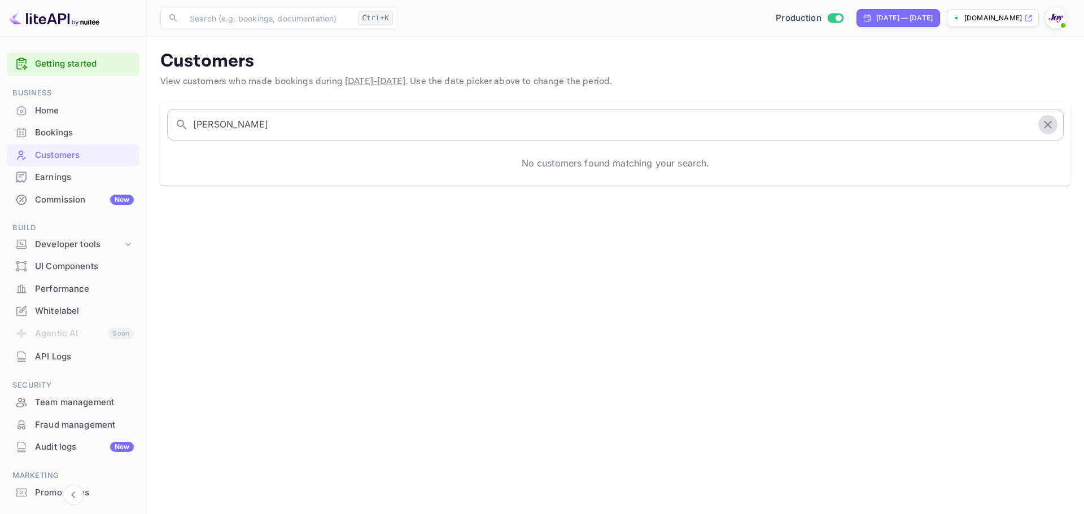
click at [1052, 124] on icon "button" at bounding box center [1048, 125] width 14 height 14
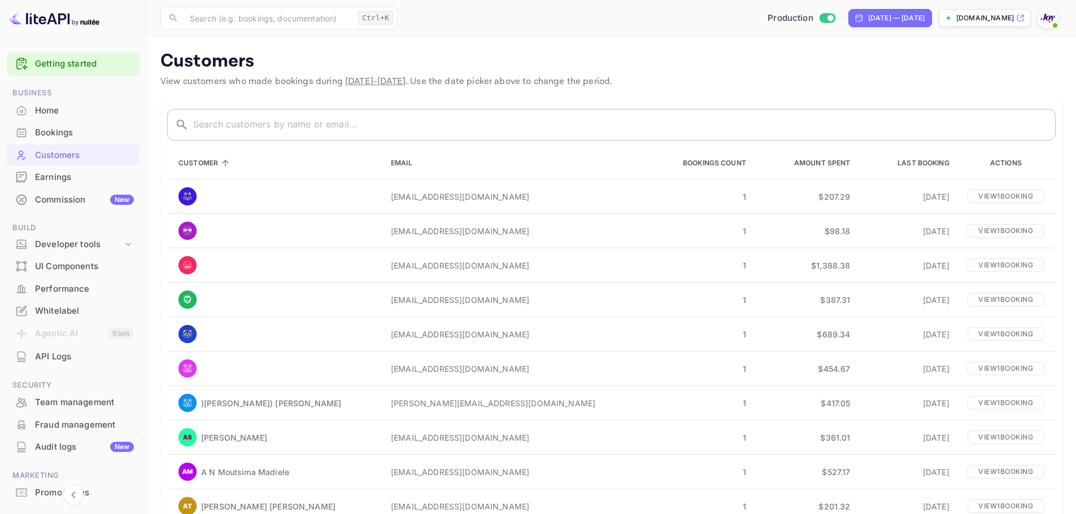
click at [192, 128] on div "​ ​" at bounding box center [611, 125] width 888 height 32
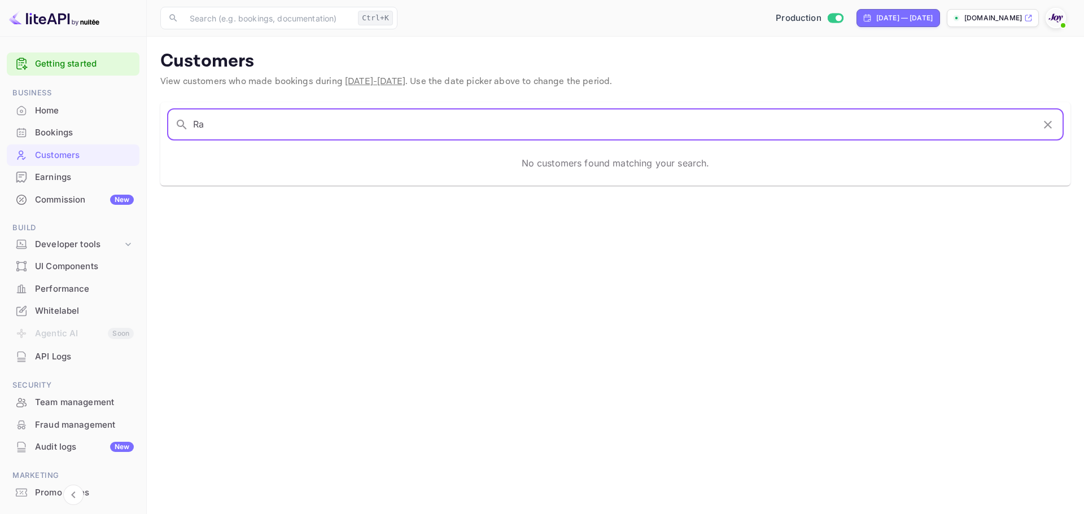
type input "R"
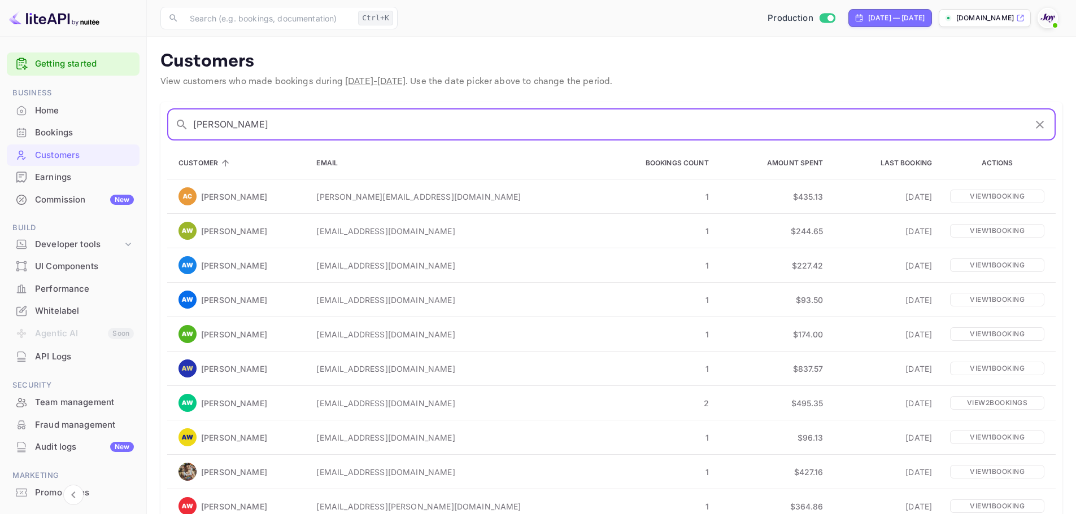
type input "[PERSON_NAME]"
click at [49, 125] on div "Bookings" at bounding box center [73, 133] width 133 height 22
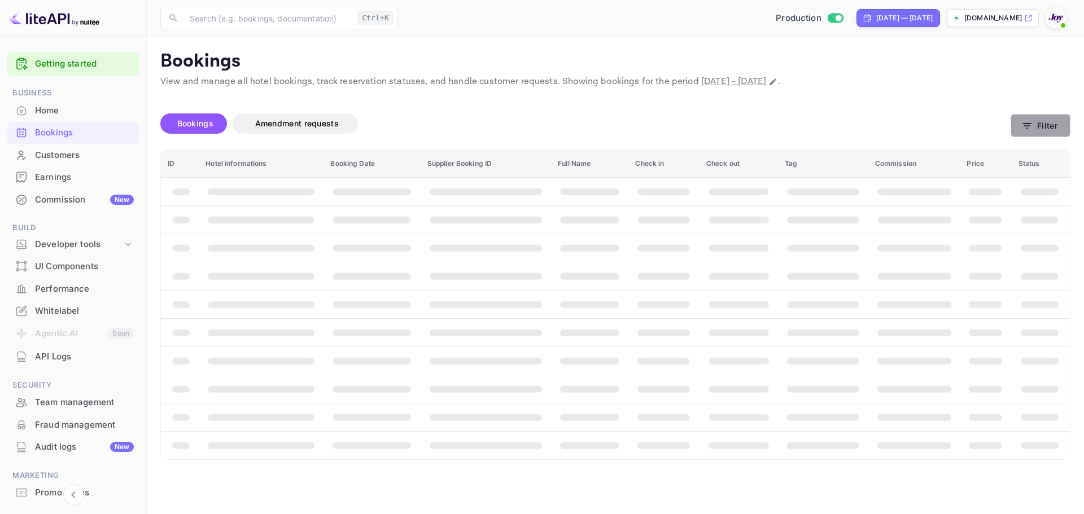
click at [1039, 132] on button "Filter" at bounding box center [1041, 125] width 60 height 23
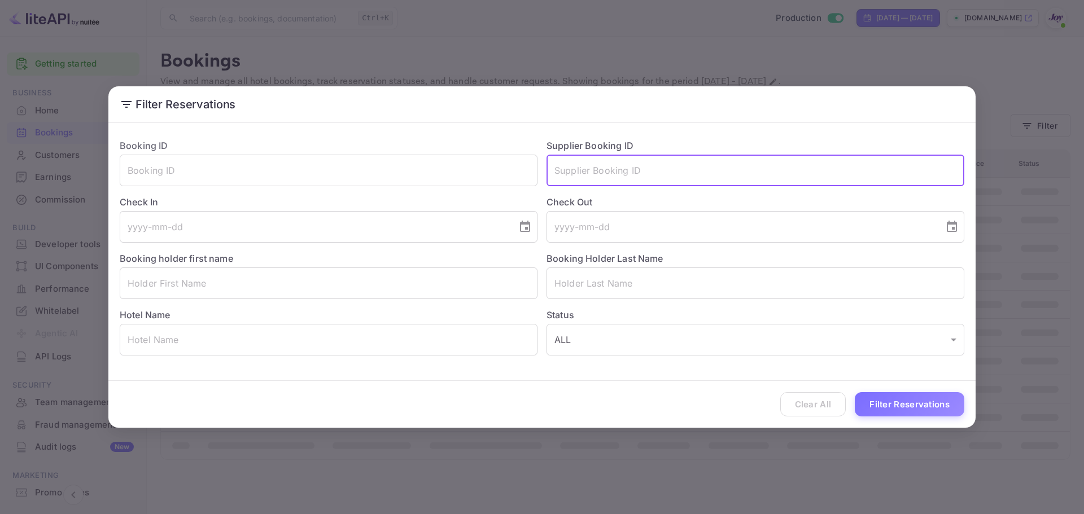
click at [613, 169] on input "text" at bounding box center [756, 171] width 418 height 32
paste input "74655951"
type input "74655951"
click at [882, 406] on button "Filter Reservations" at bounding box center [910, 404] width 110 height 24
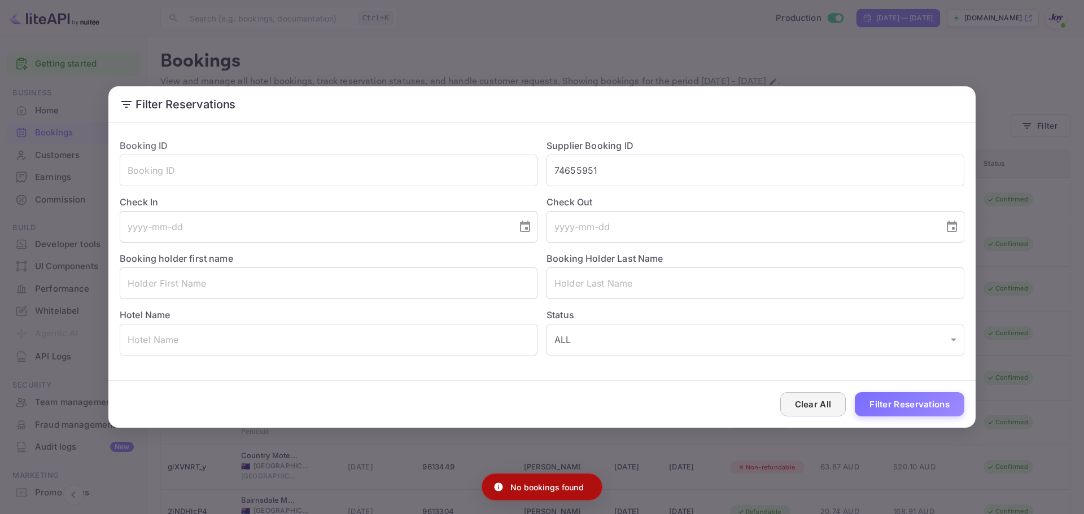
click at [815, 399] on button "Clear All" at bounding box center [813, 404] width 66 height 24
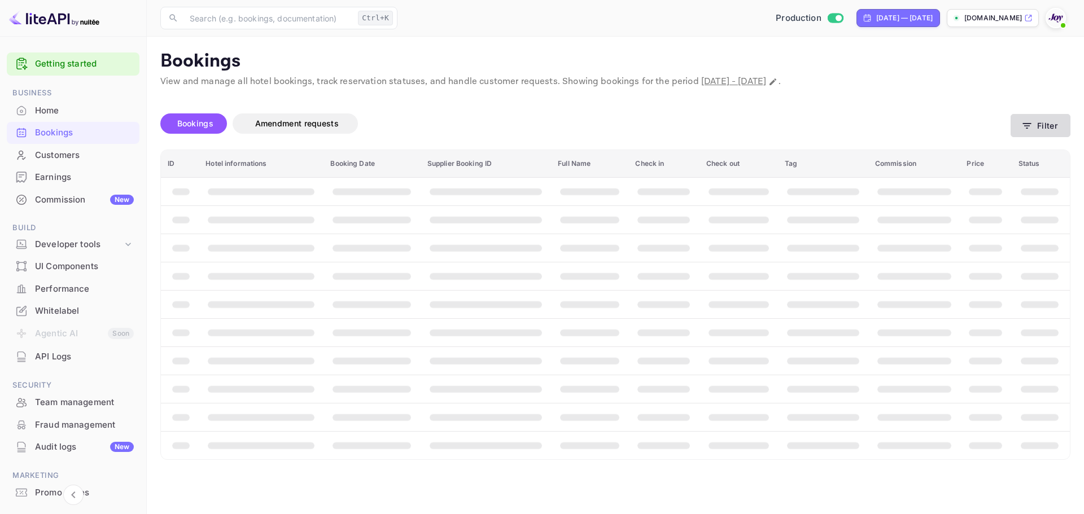
click at [1049, 126] on button "Filter" at bounding box center [1041, 125] width 60 height 23
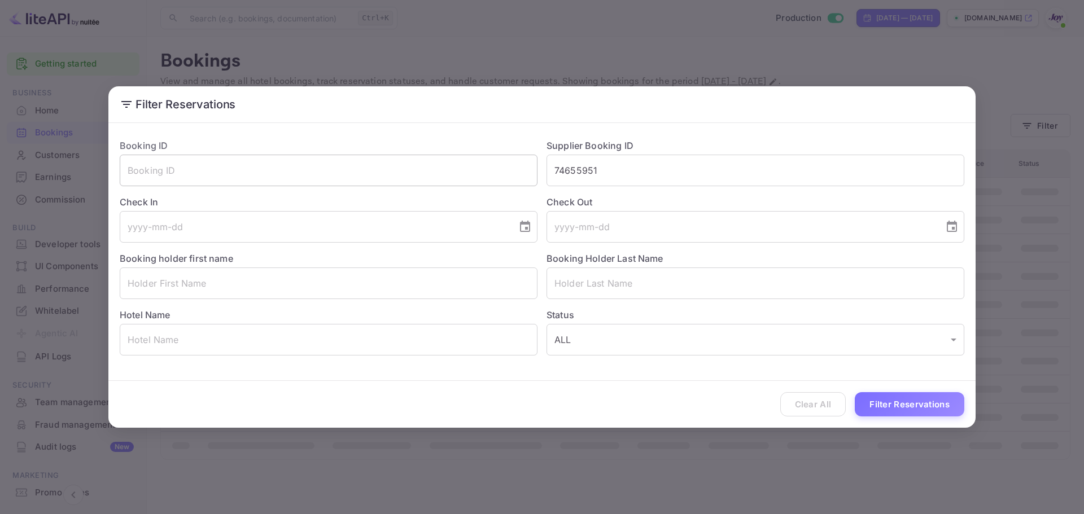
drag, startPoint x: 627, startPoint y: 171, endPoint x: 449, endPoint y: 174, distance: 178.5
click at [449, 174] on div "Booking ID ​ Supplier Booking ID 74655951 ​ Check In ​ Check Out ​ Booking hold…" at bounding box center [538, 243] width 854 height 226
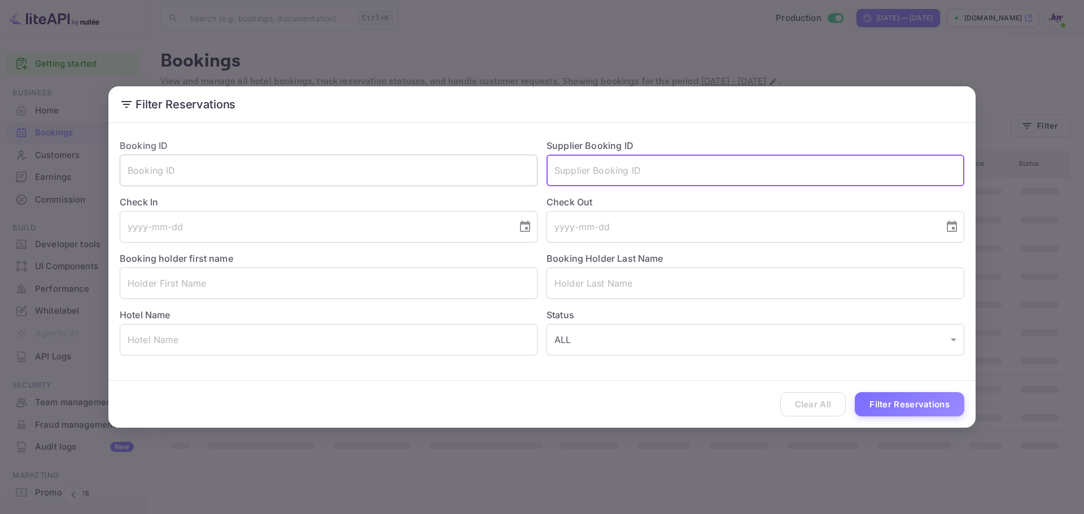
click at [305, 178] on input "text" at bounding box center [329, 171] width 418 height 32
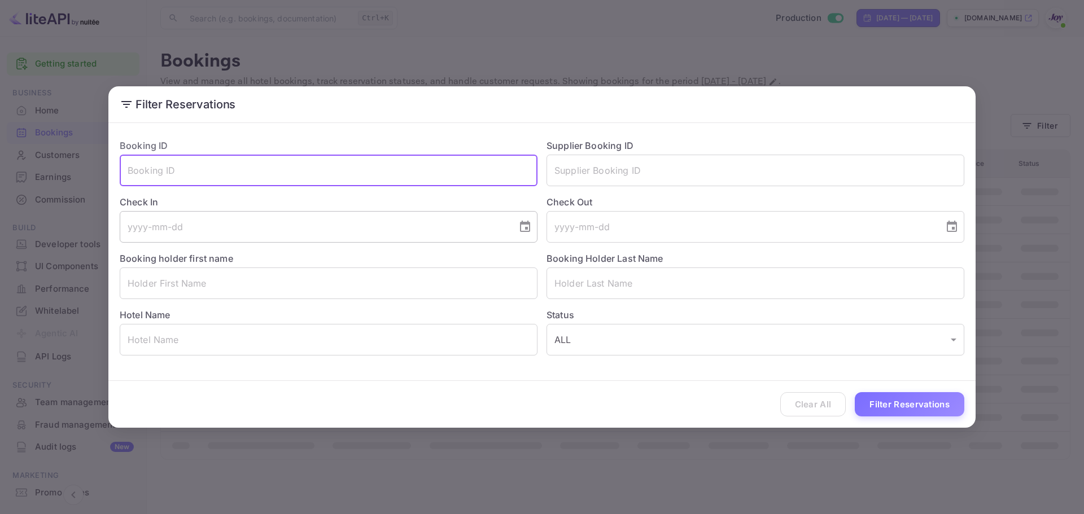
paste input "74655951"
type input "74655951"
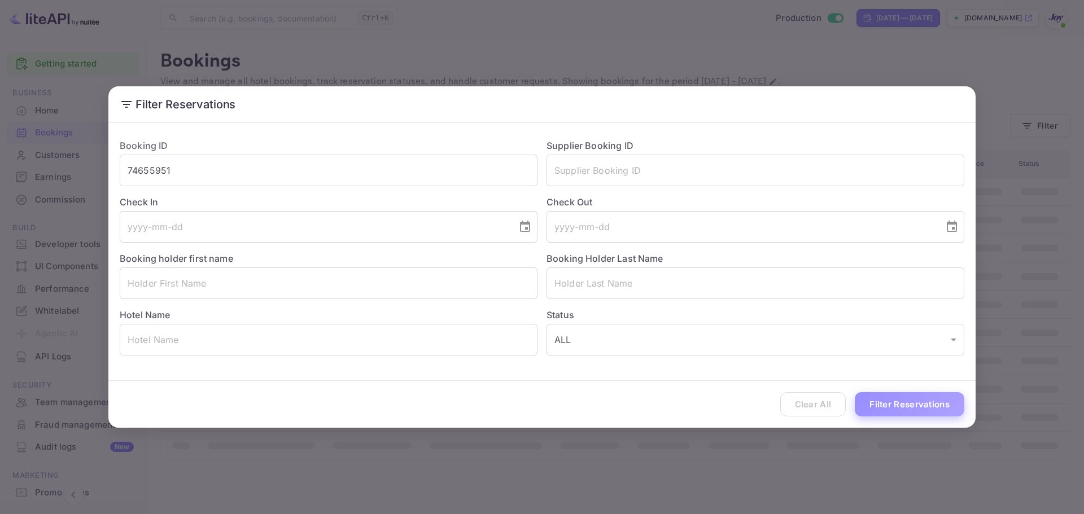
click at [867, 405] on button "Filter Reservations" at bounding box center [910, 404] width 110 height 24
click at [826, 403] on button "Clear All" at bounding box center [813, 404] width 66 height 24
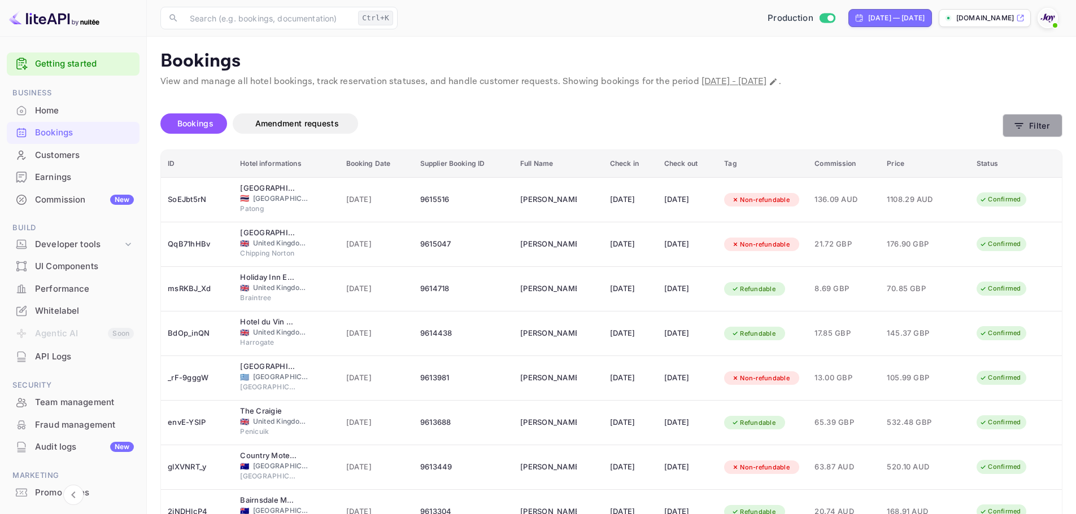
click at [1038, 128] on button "Filter" at bounding box center [1032, 125] width 60 height 23
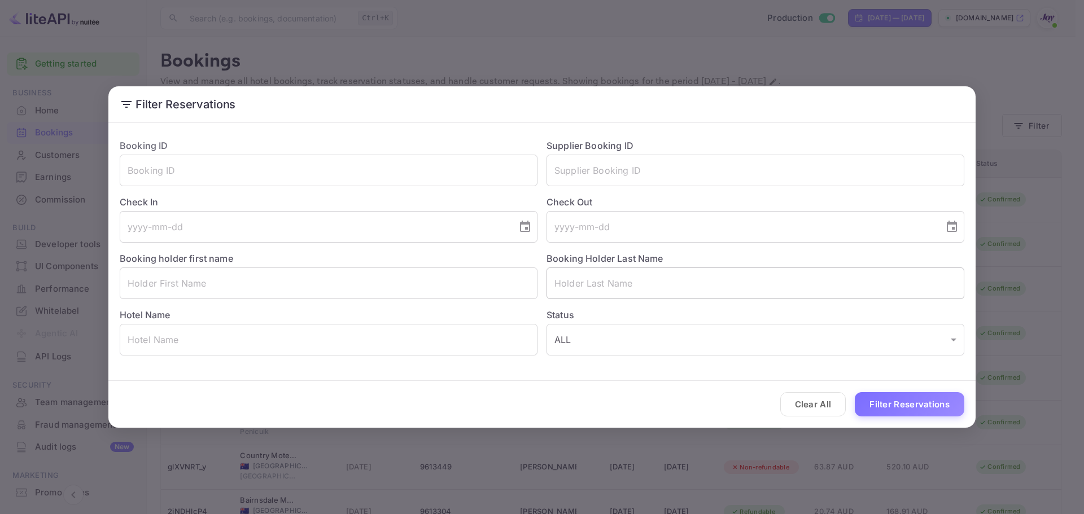
click at [570, 283] on input "text" at bounding box center [756, 284] width 418 height 32
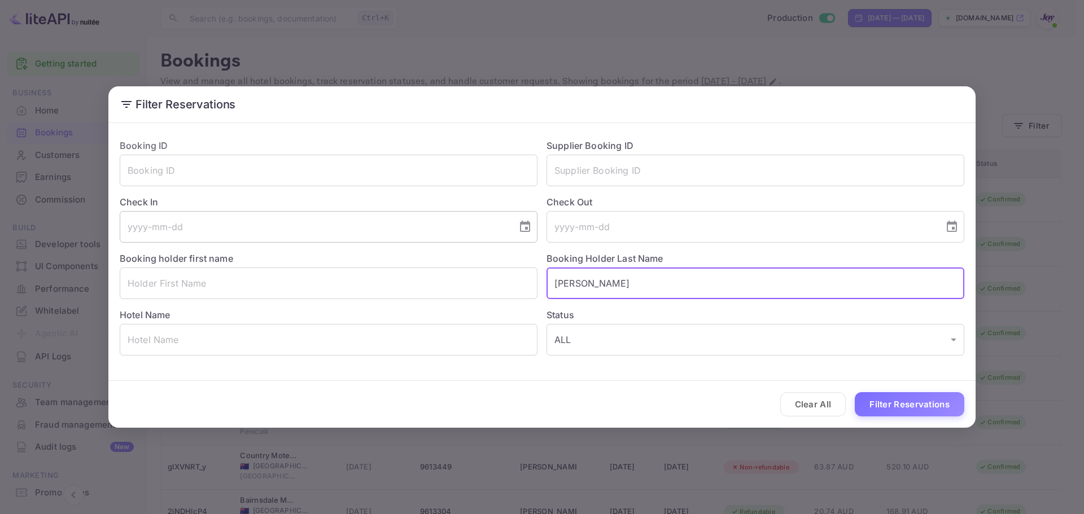
type input "[PERSON_NAME]"
click at [303, 230] on input "tel" at bounding box center [315, 227] width 390 height 32
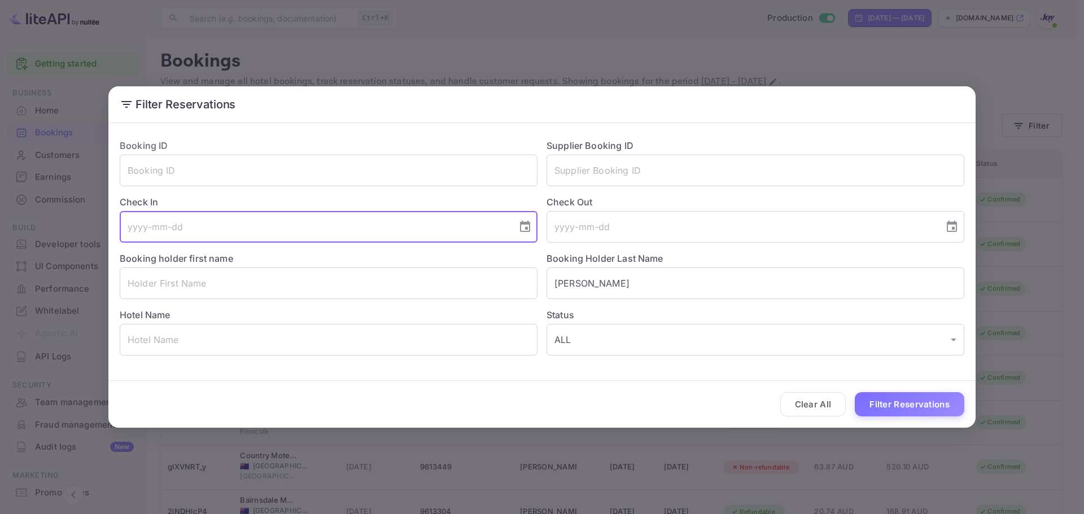
click at [530, 229] on icon "Choose date" at bounding box center [525, 226] width 10 height 11
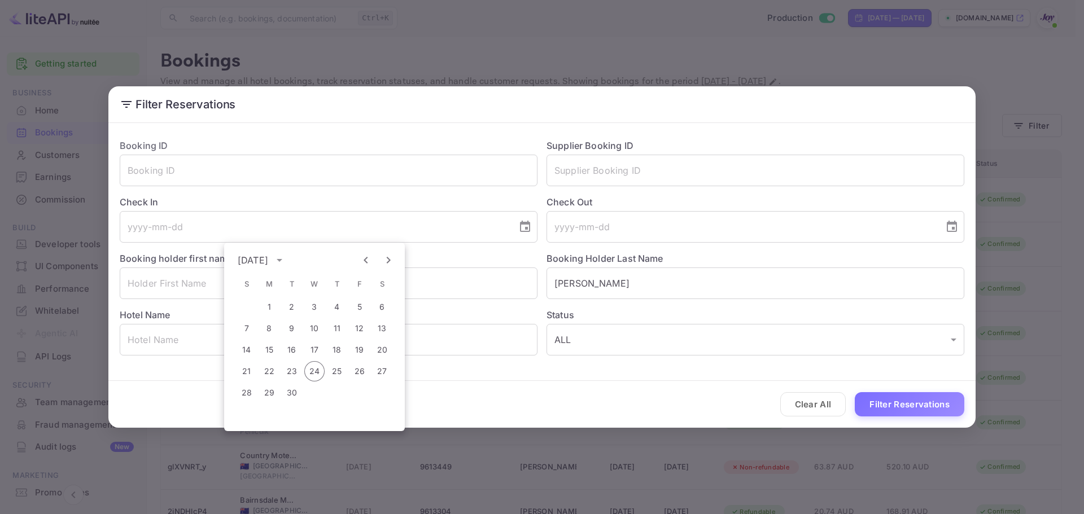
click at [386, 261] on icon "Next month" at bounding box center [389, 261] width 14 height 14
drag, startPoint x: 360, startPoint y: 392, endPoint x: 475, endPoint y: 340, distance: 126.6
click at [361, 390] on button "31" at bounding box center [360, 393] width 20 height 20
type input "[DATE]"
click at [957, 229] on icon "Choose date" at bounding box center [952, 226] width 10 height 11
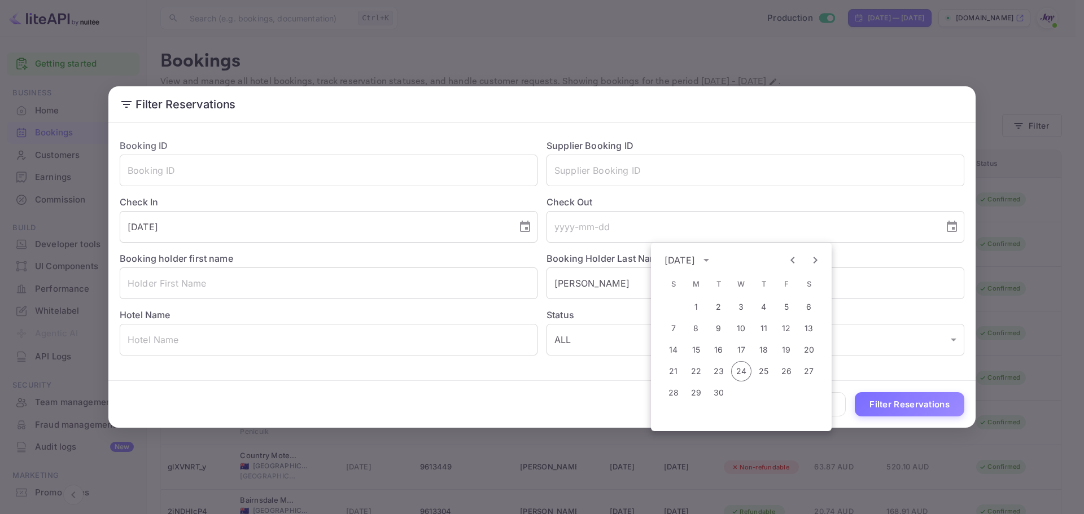
click at [817, 263] on icon "Next month" at bounding box center [816, 261] width 14 height 14
click at [676, 333] on button "2" at bounding box center [673, 328] width 20 height 20
type input "[DATE]"
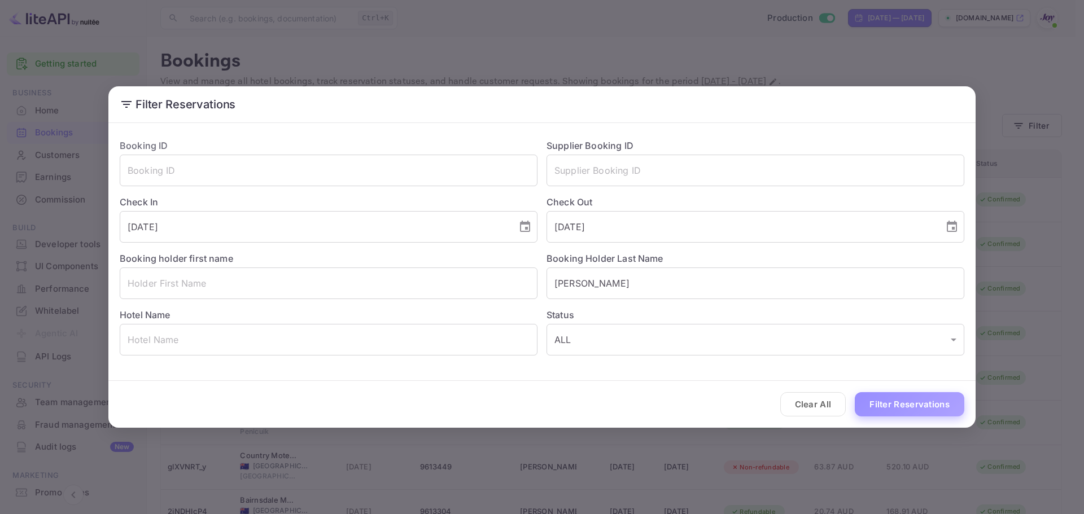
click at [920, 407] on button "Filter Reservations" at bounding box center [910, 404] width 110 height 24
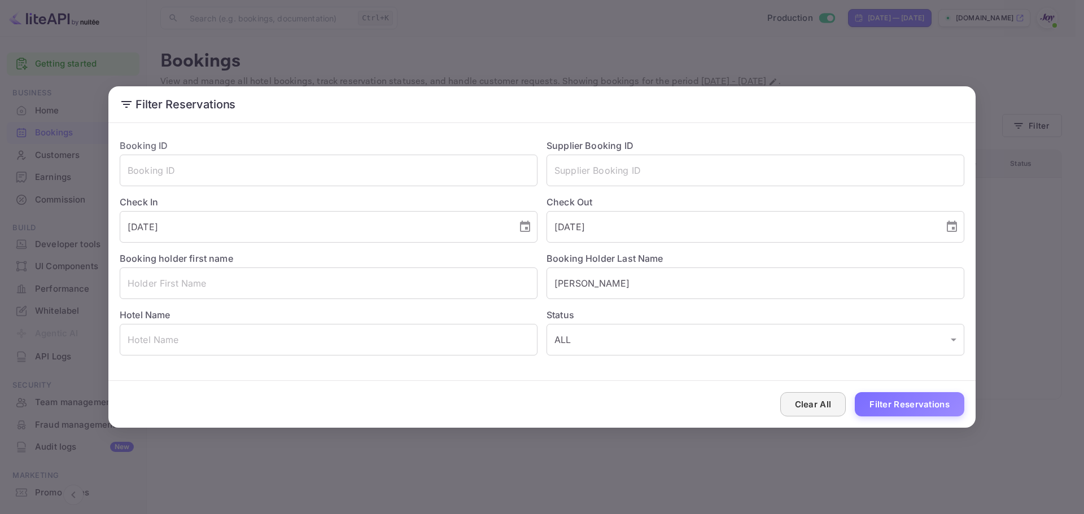
click at [823, 407] on button "Clear All" at bounding box center [813, 404] width 66 height 24
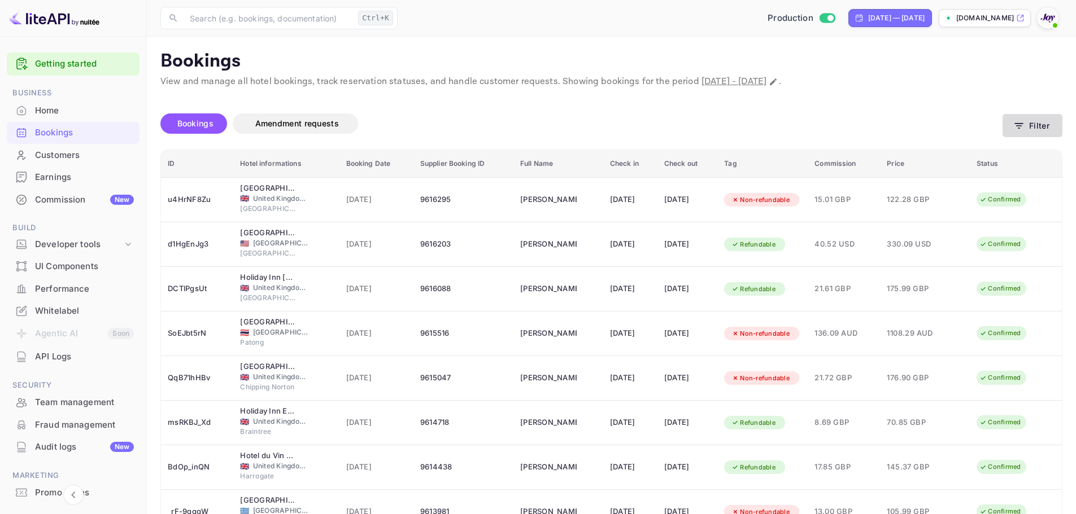
click at [1045, 128] on button "Filter" at bounding box center [1032, 125] width 60 height 23
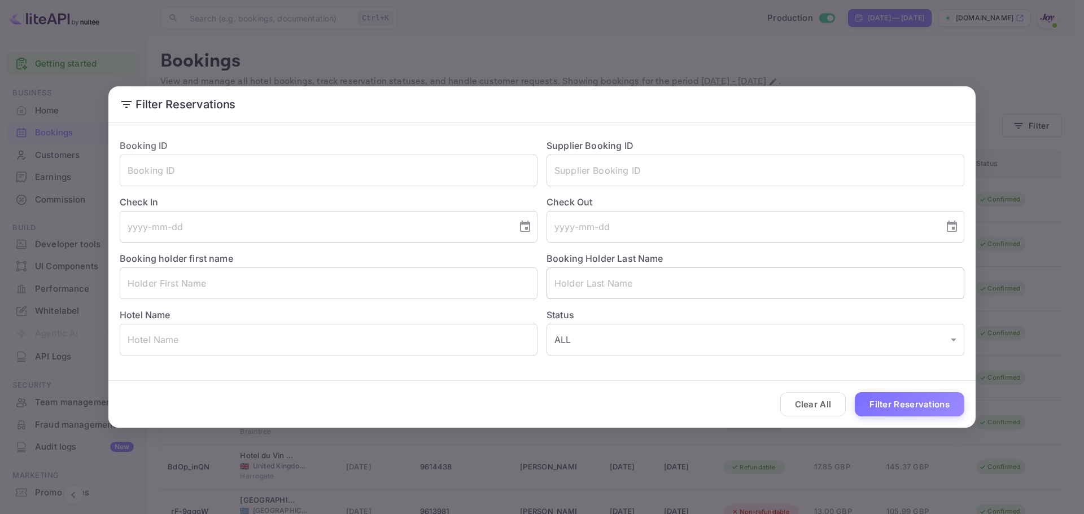
click at [587, 286] on input "text" at bounding box center [756, 284] width 418 height 32
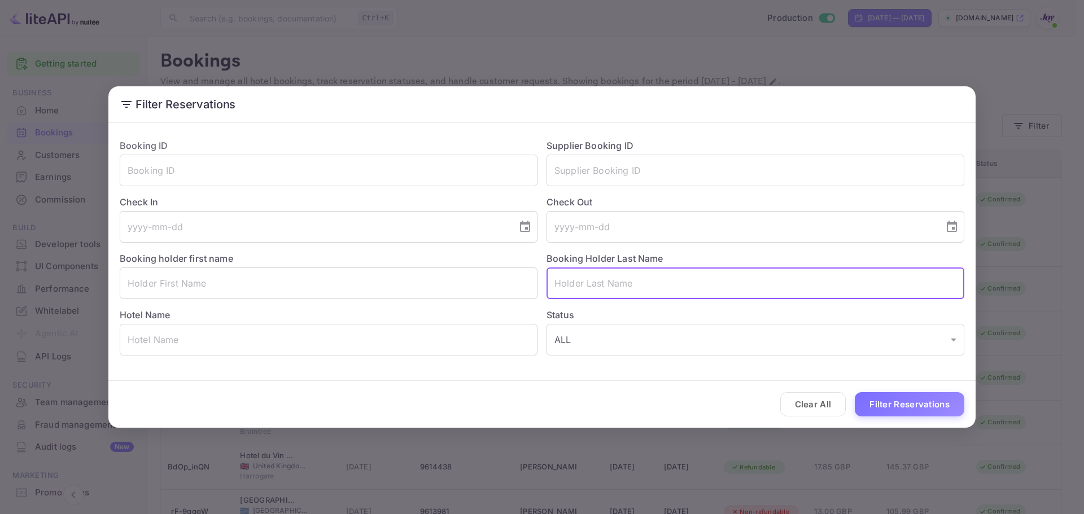
paste input "Bridge"
type input "Bridge"
drag, startPoint x: 513, startPoint y: 275, endPoint x: 499, endPoint y: 274, distance: 14.1
click at [501, 274] on div "Booking ID ​ Supplier Booking ID ​ Check In ​ Check Out ​ Booking holder first …" at bounding box center [538, 243] width 854 height 226
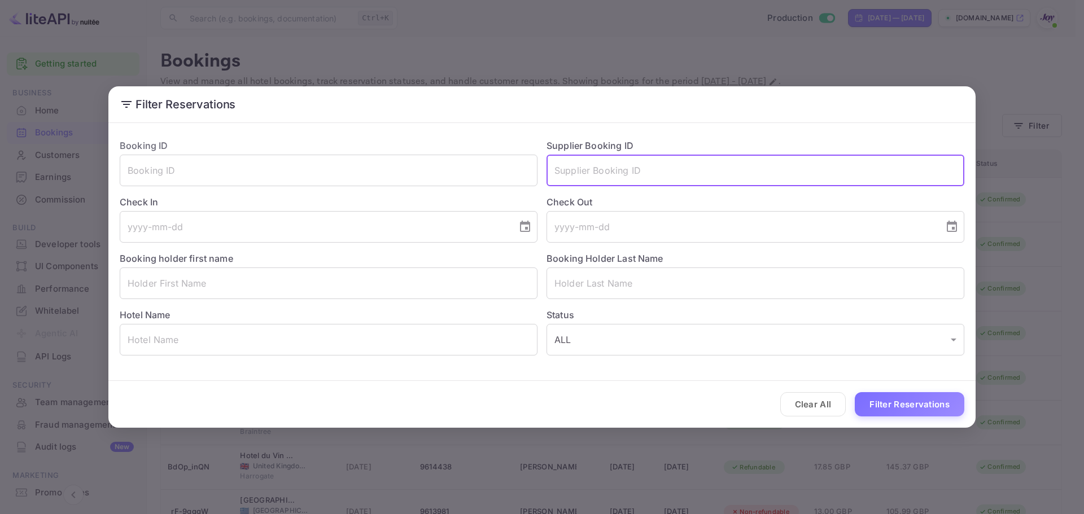
drag, startPoint x: 579, startPoint y: 170, endPoint x: 599, endPoint y: 206, distance: 41.2
click at [579, 170] on input "text" at bounding box center [756, 171] width 418 height 32
paste input "8491218"
type input "8491218"
click at [897, 400] on button "Filter Reservations" at bounding box center [910, 404] width 110 height 24
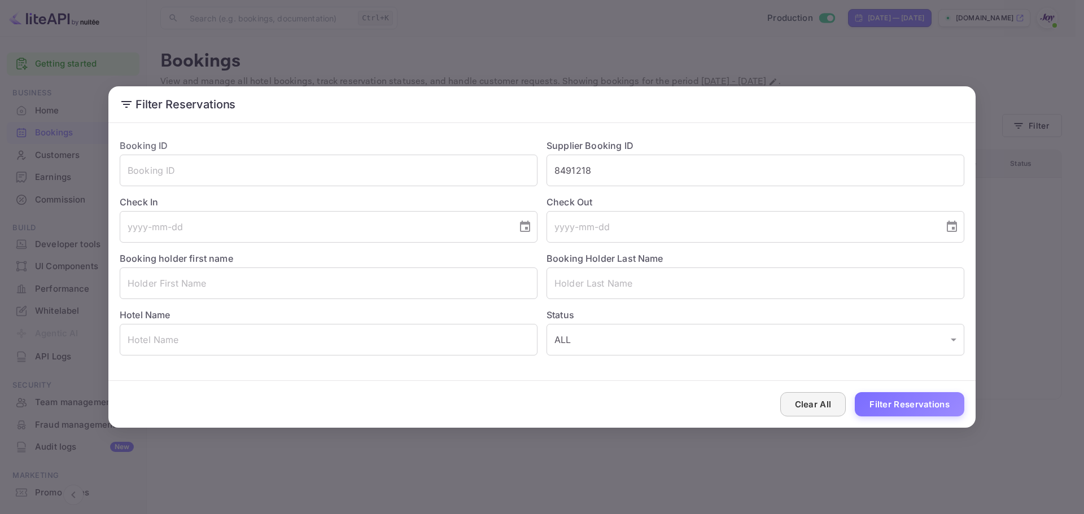
click at [810, 407] on button "Clear All" at bounding box center [813, 404] width 66 height 24
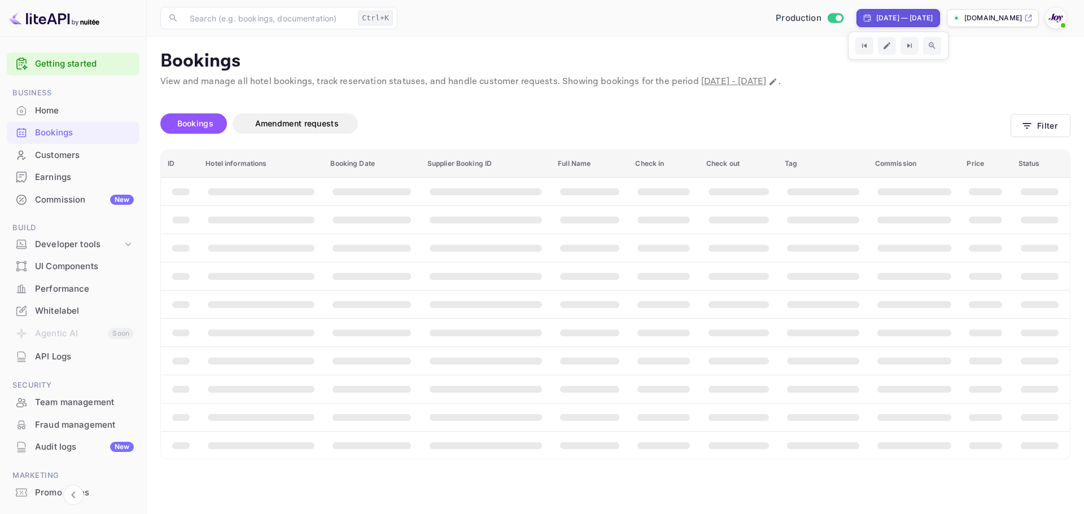
click at [876, 22] on div "Aug 25, 2025 — Sep 24, 2025" at bounding box center [904, 18] width 56 height 10
select select "7"
select select "2025"
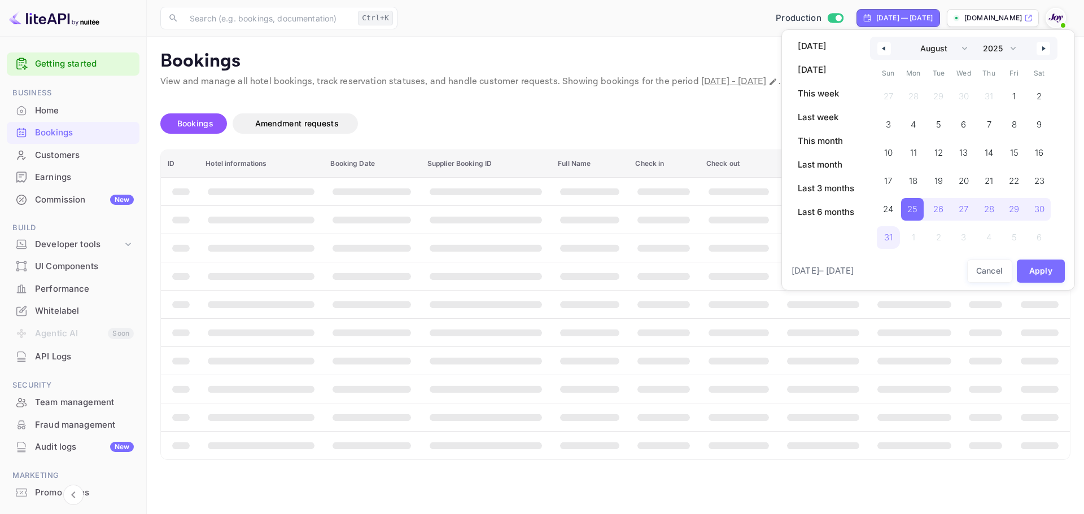
click at [889, 49] on button "button" at bounding box center [884, 49] width 14 height 14
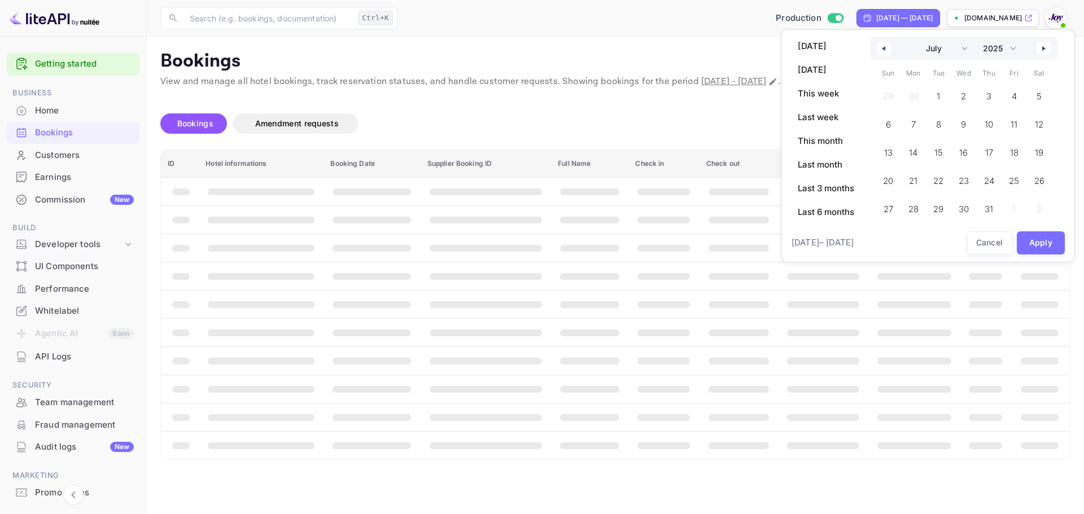
click at [889, 49] on button "button" at bounding box center [884, 49] width 14 height 14
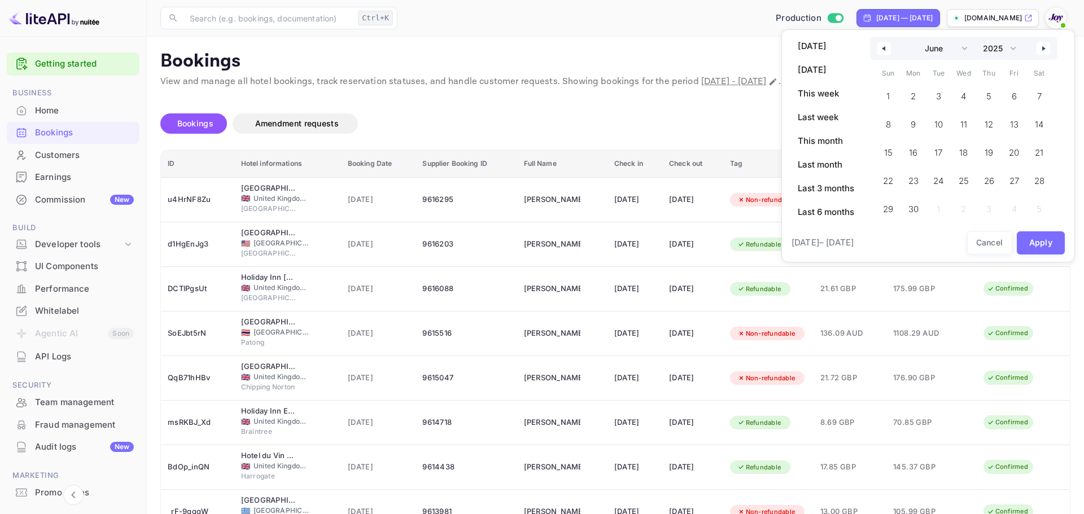
click at [889, 49] on button "button" at bounding box center [884, 49] width 14 height 14
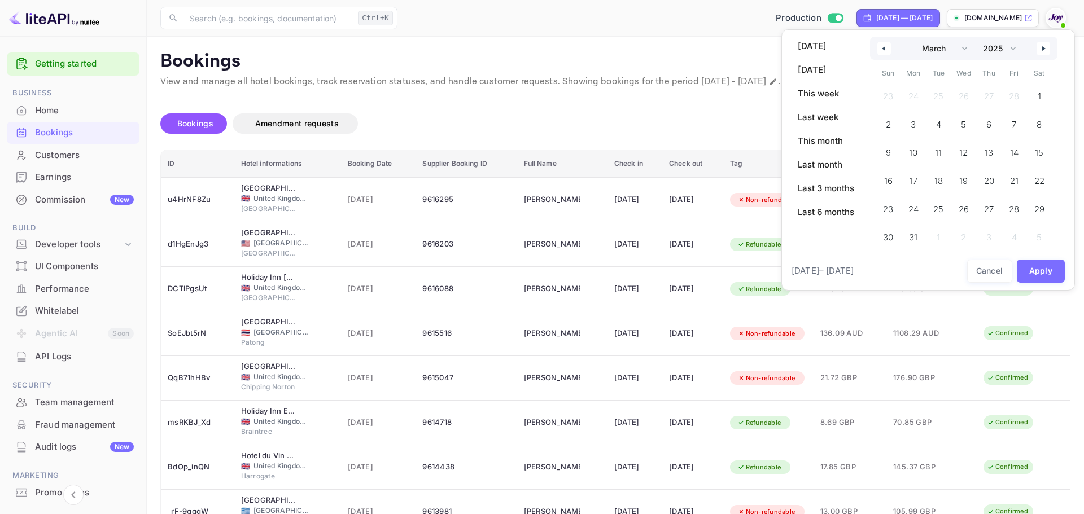
click at [889, 49] on button "button" at bounding box center [884, 49] width 14 height 14
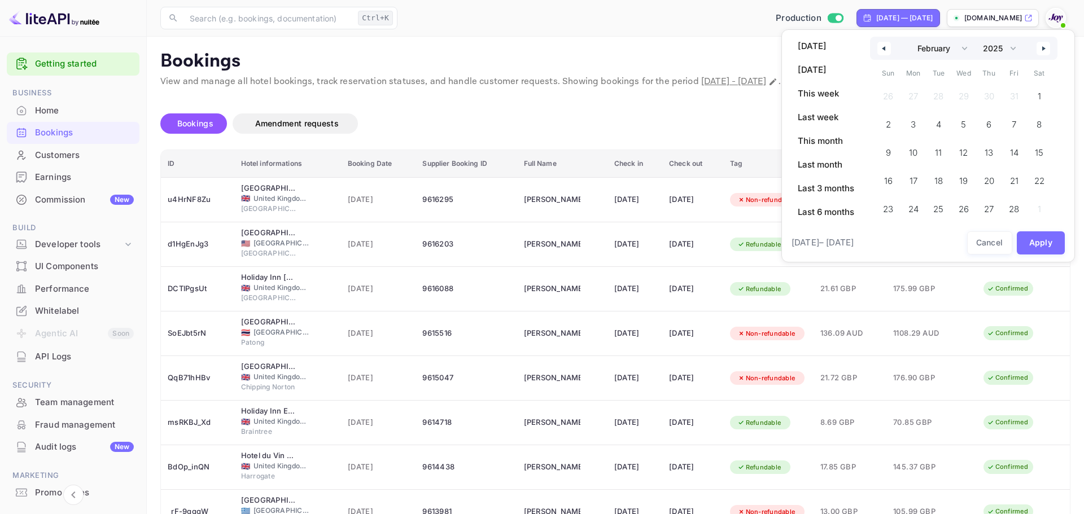
click at [889, 49] on button "button" at bounding box center [884, 49] width 14 height 14
select select "11"
select select "2024"
click at [1047, 51] on button "button" at bounding box center [1044, 49] width 14 height 14
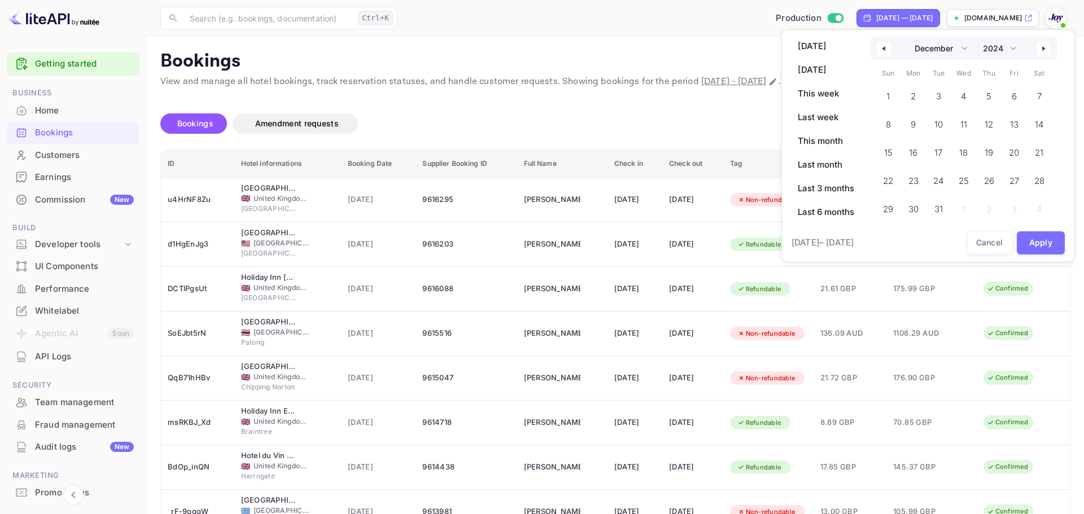
select select "0"
select select "2025"
click at [961, 90] on span "1" at bounding box center [963, 96] width 25 height 23
click at [1046, 49] on icon "button" at bounding box center [1045, 48] width 6 height 5
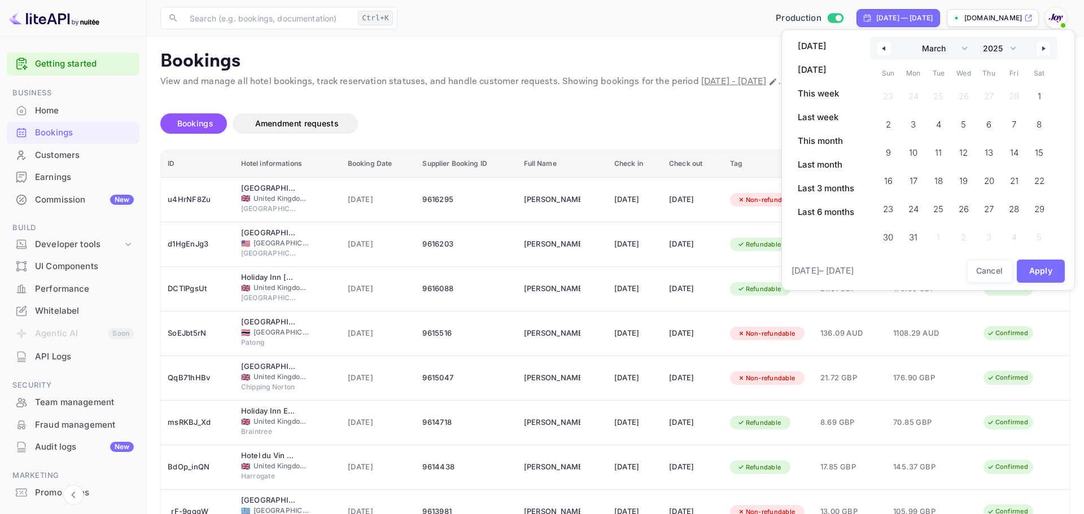
click at [1046, 49] on icon "button" at bounding box center [1045, 48] width 6 height 5
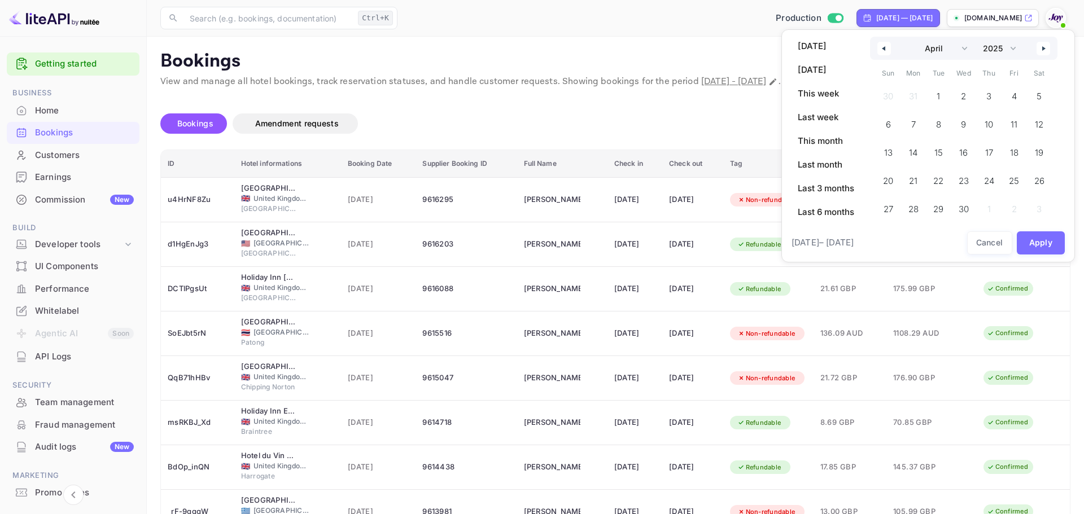
click at [1046, 49] on icon "button" at bounding box center [1045, 48] width 6 height 5
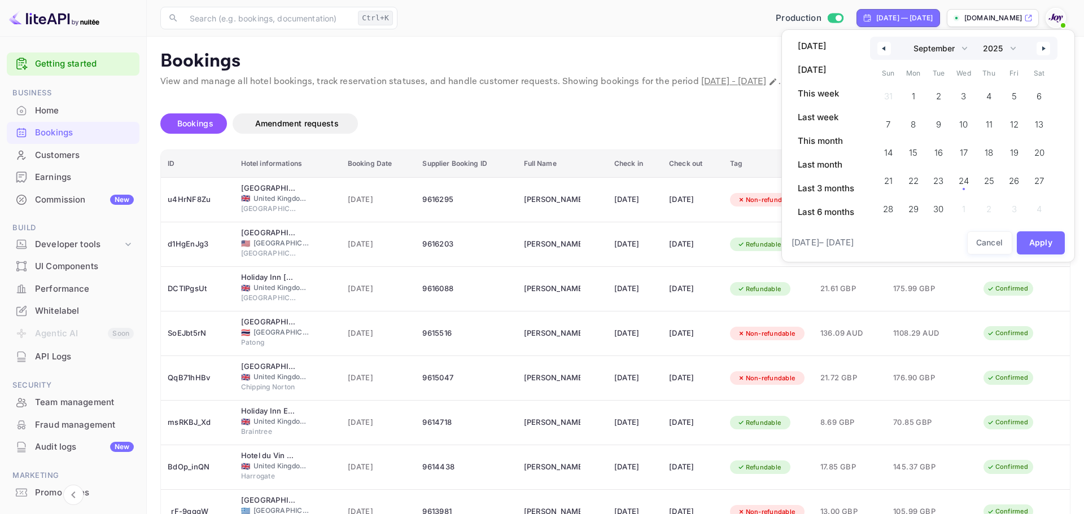
click at [1046, 49] on icon "button" at bounding box center [1045, 48] width 6 height 5
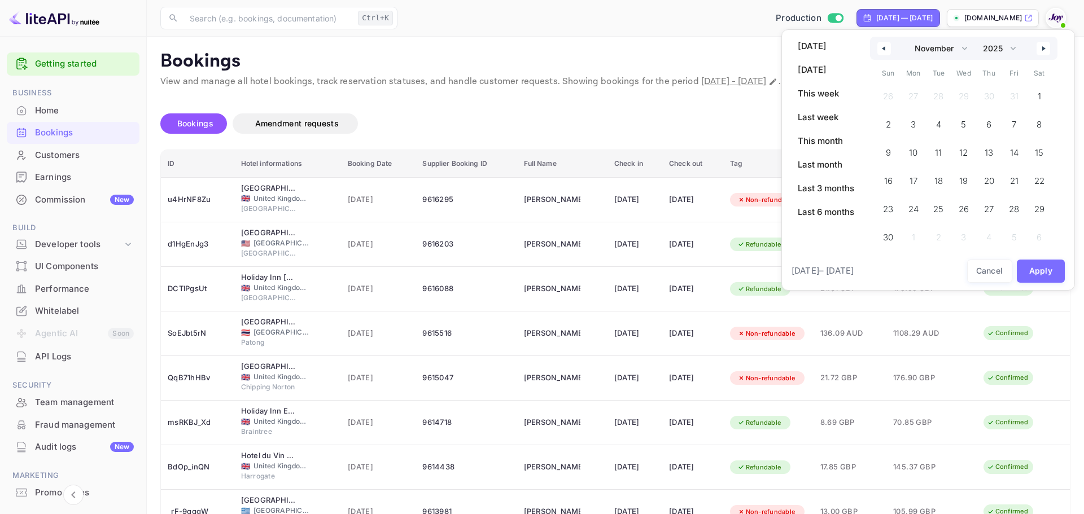
click at [1046, 49] on icon "button" at bounding box center [1045, 48] width 6 height 5
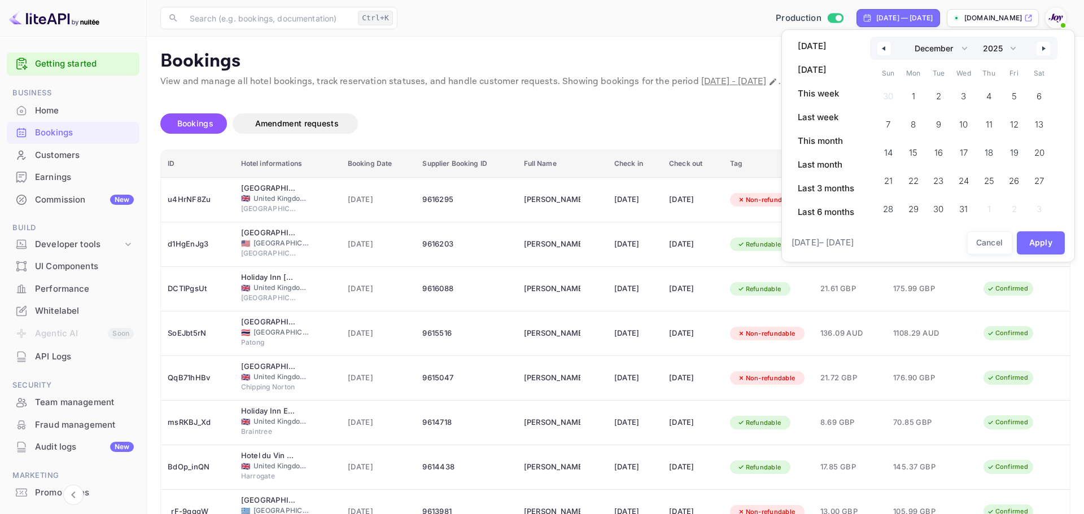
click at [1046, 49] on icon "button" at bounding box center [1045, 48] width 6 height 5
select select "0"
select select "2026"
click at [1046, 49] on icon "button" at bounding box center [1045, 48] width 6 height 5
click at [1046, 49] on div "January February March April May June July August September October November De…" at bounding box center [963, 59] width 187 height 44
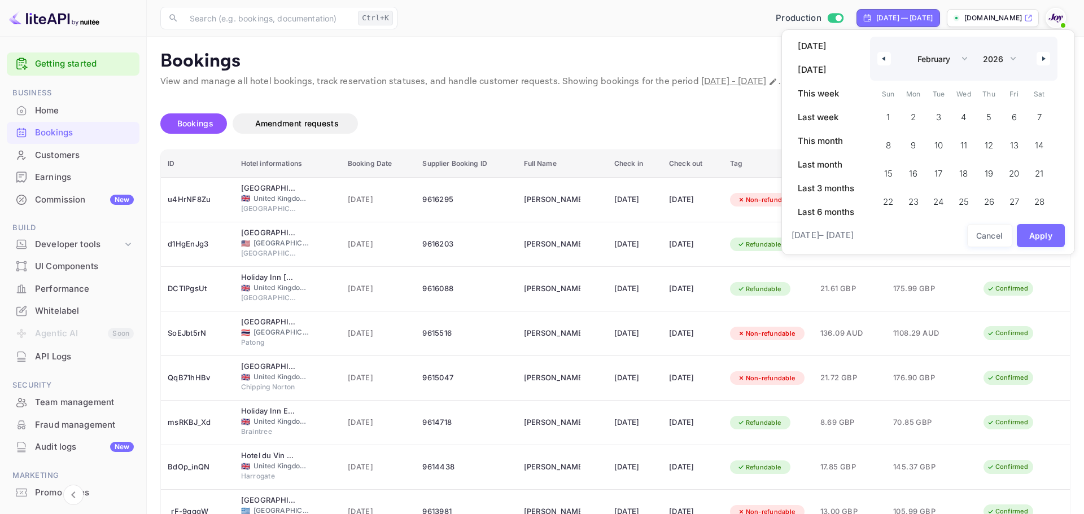
click at [1046, 49] on div "January February March April May June July August September October November De…" at bounding box center [963, 59] width 187 height 44
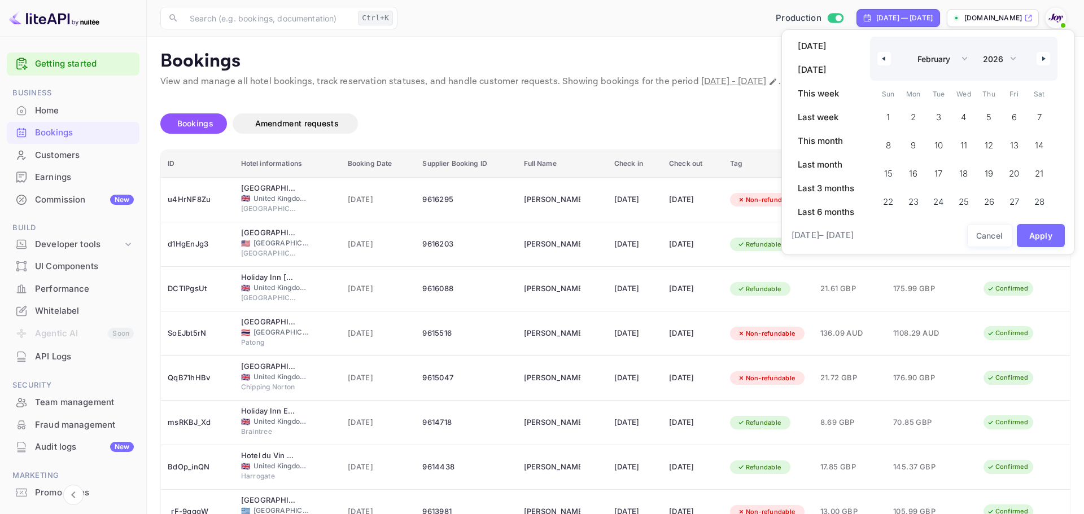
click at [1046, 49] on div "January February March April May June July August September October November De…" at bounding box center [963, 59] width 187 height 44
click at [1045, 56] on button "button" at bounding box center [1044, 59] width 14 height 14
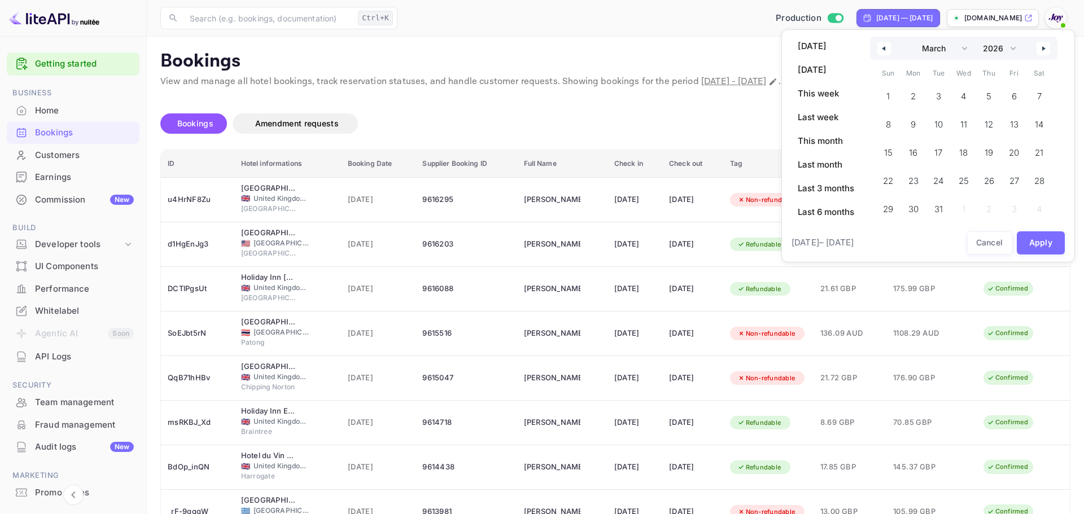
click at [1045, 56] on div "January February March April May June July August September October November De…" at bounding box center [963, 48] width 187 height 23
click at [1045, 55] on button "button" at bounding box center [1044, 49] width 14 height 14
click at [1044, 48] on icon "button" at bounding box center [1045, 48] width 6 height 5
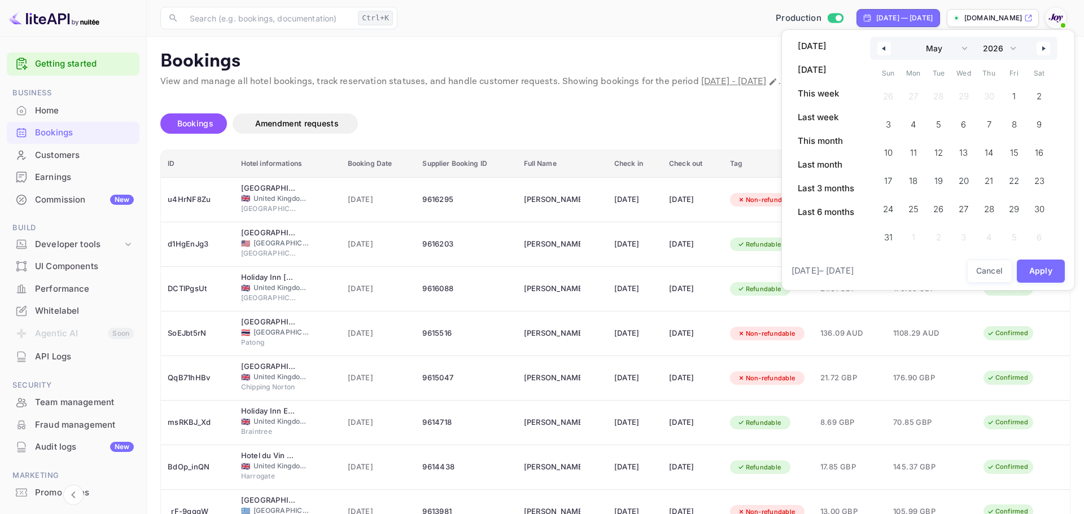
click at [1044, 48] on icon "button" at bounding box center [1045, 48] width 6 height 5
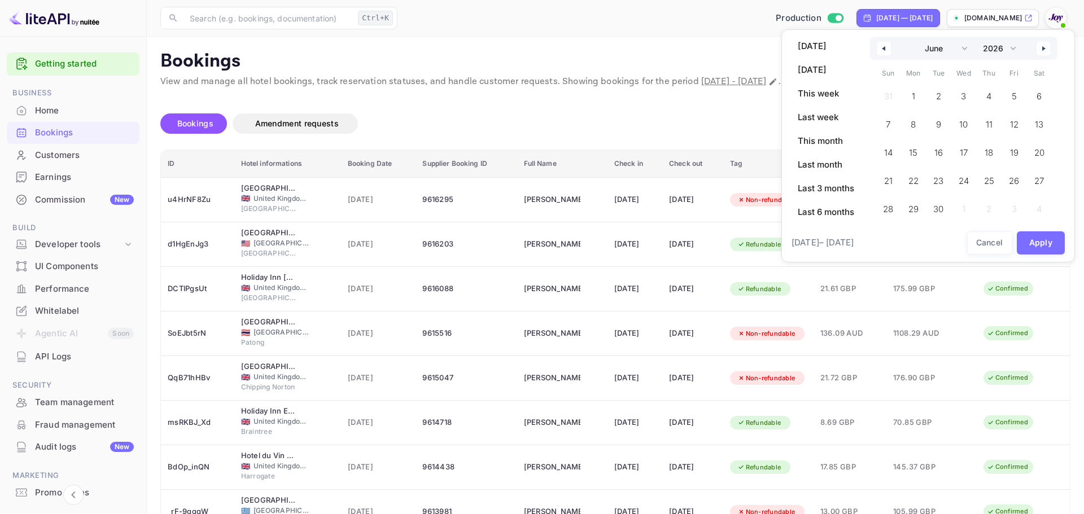
click at [1044, 48] on icon "button" at bounding box center [1045, 48] width 6 height 5
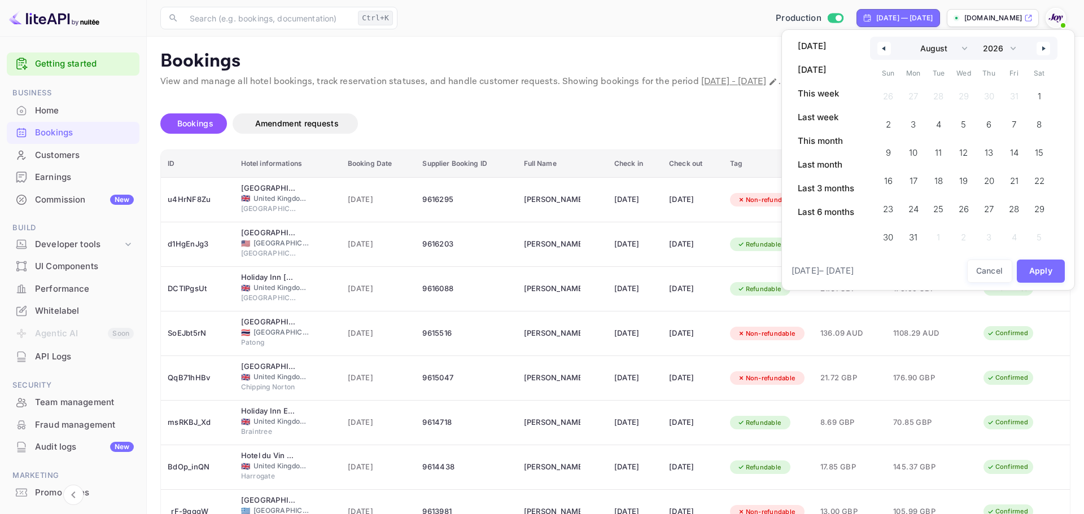
click at [1044, 48] on icon "button" at bounding box center [1045, 48] width 6 height 5
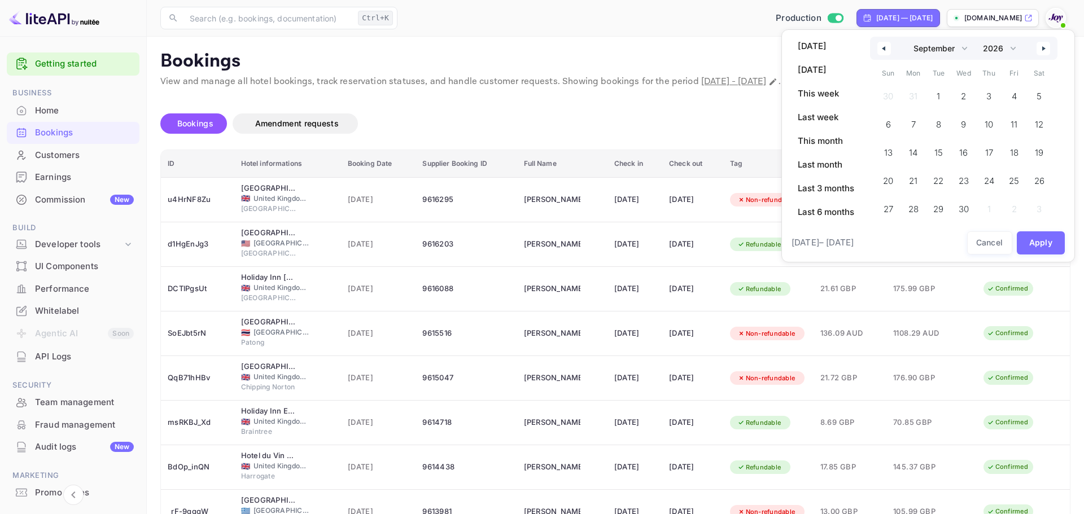
click at [1044, 48] on icon "button" at bounding box center [1045, 48] width 6 height 5
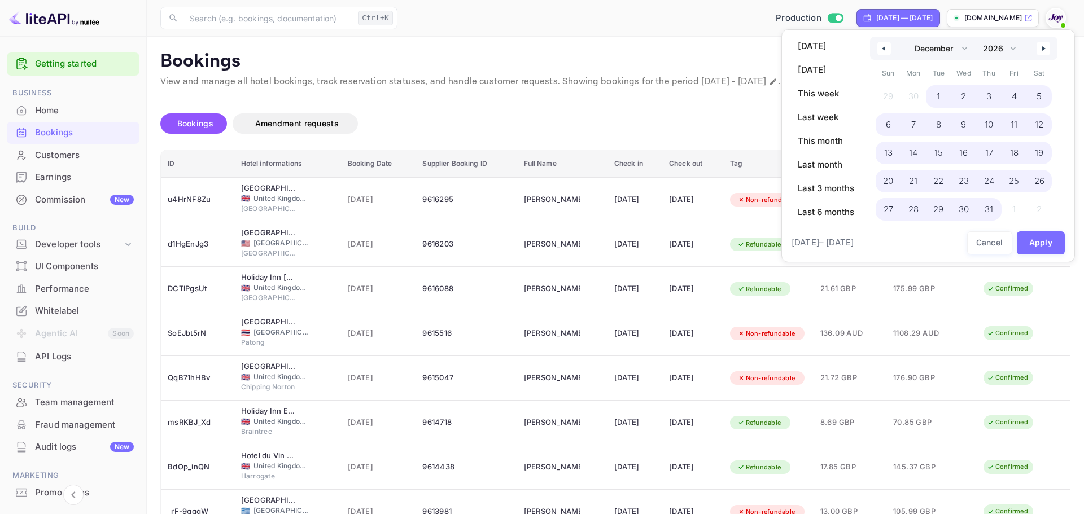
click at [1000, 206] on button "31" at bounding box center [988, 206] width 25 height 23
select select "0"
select select "2025"
click at [1031, 239] on button "Apply" at bounding box center [1041, 243] width 49 height 23
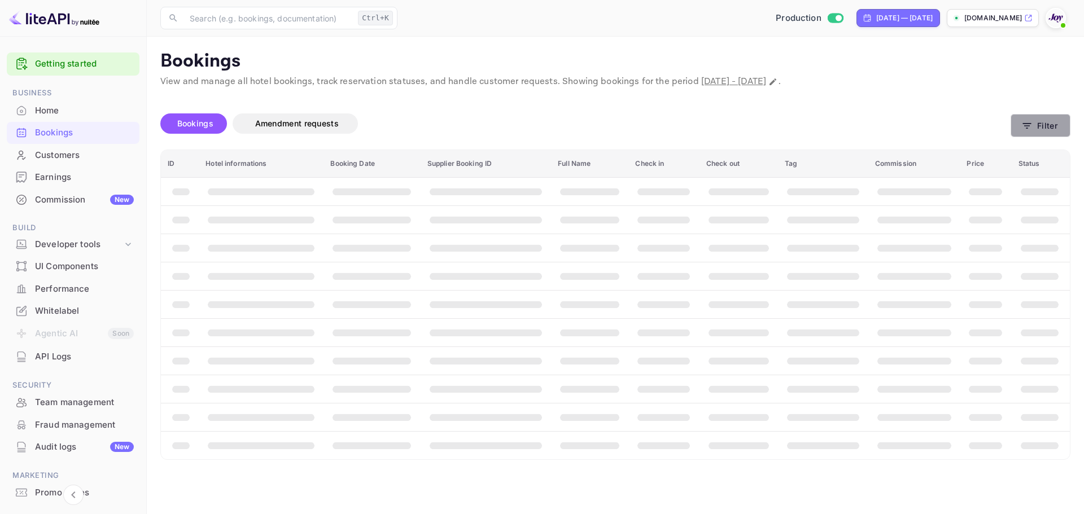
click at [1055, 125] on button "Filter" at bounding box center [1041, 125] width 60 height 23
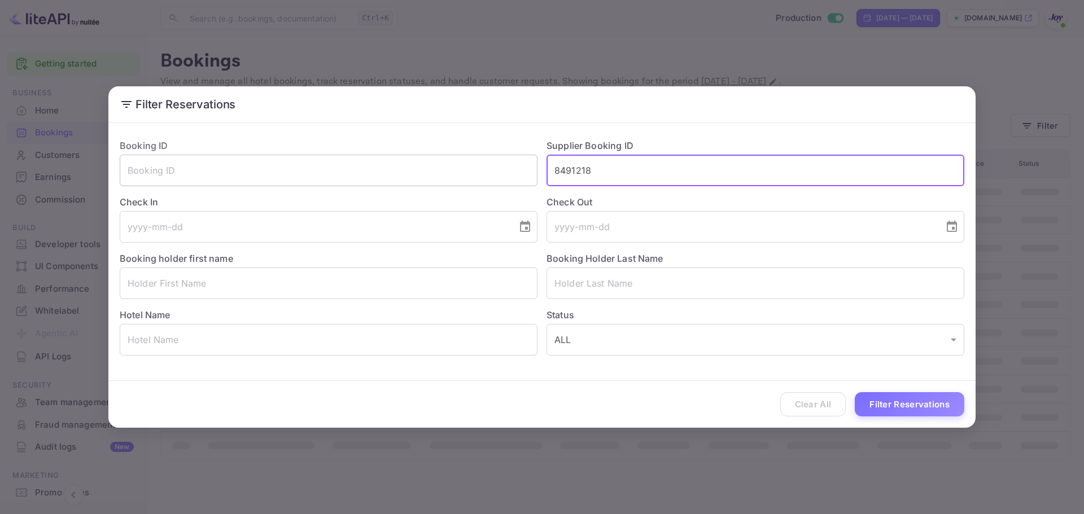
drag, startPoint x: 614, startPoint y: 173, endPoint x: 451, endPoint y: 156, distance: 163.4
click at [451, 156] on div "Booking ID ​ Supplier Booking ID 8491218 ​ Check In ​ Check Out ​ Booking holde…" at bounding box center [538, 243] width 854 height 226
drag, startPoint x: 888, startPoint y: 409, endPoint x: 879, endPoint y: 409, distance: 9.1
click at [888, 409] on button "Filter Reservations" at bounding box center [910, 404] width 110 height 24
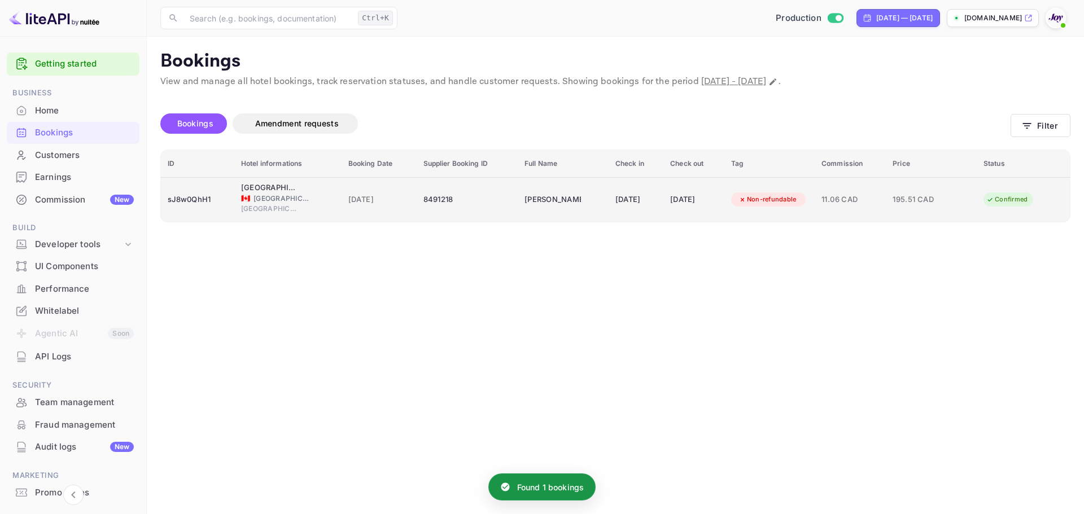
click at [477, 208] on div "8491218" at bounding box center [468, 200] width 88 height 18
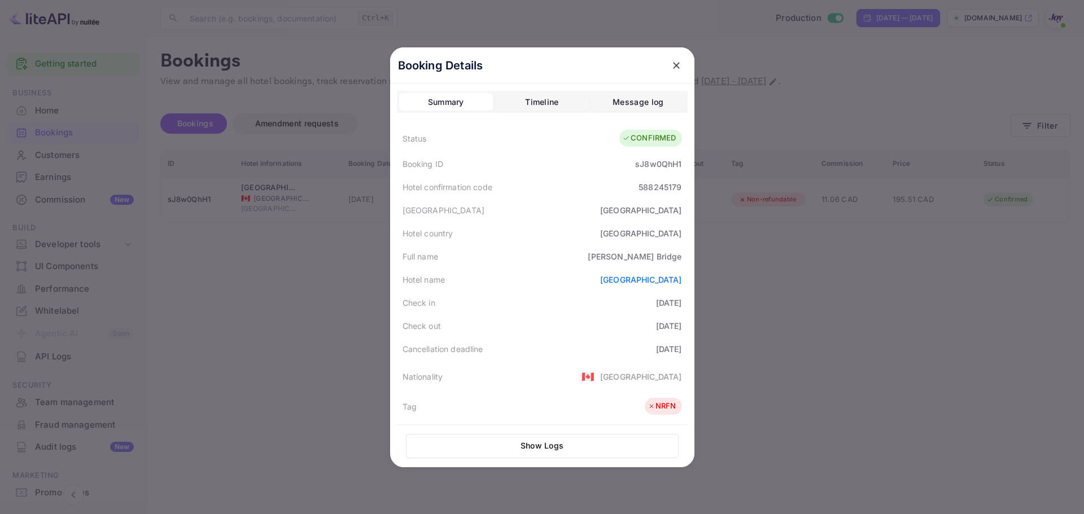
drag, startPoint x: 676, startPoint y: 66, endPoint x: 529, endPoint y: 38, distance: 150.0
click at [675, 66] on icon "close" at bounding box center [676, 65] width 11 height 11
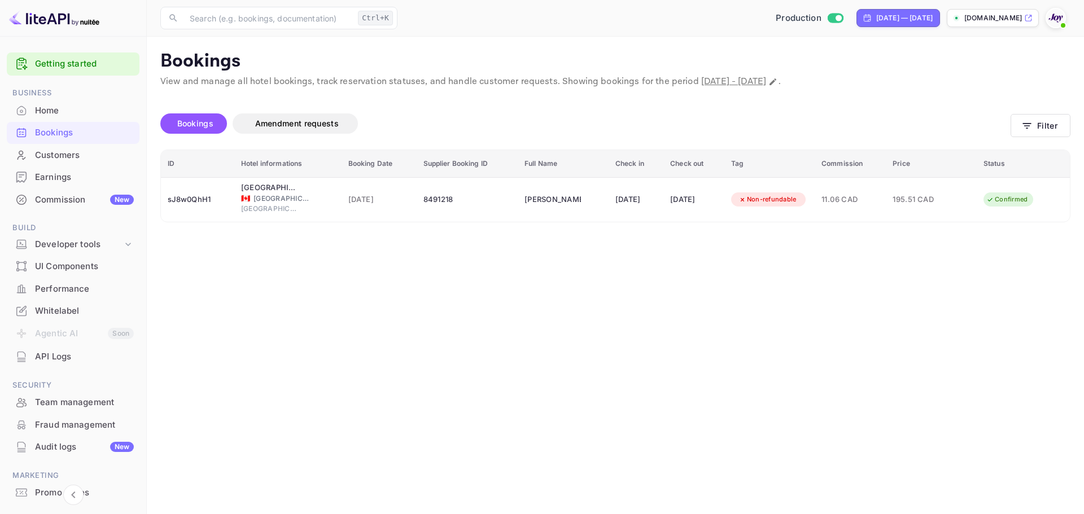
click at [355, 325] on main "Bookings View and manage all hotel bookings, track reservation statuses, and ha…" at bounding box center [615, 276] width 937 height 478
